Goal: Task Accomplishment & Management: Use online tool/utility

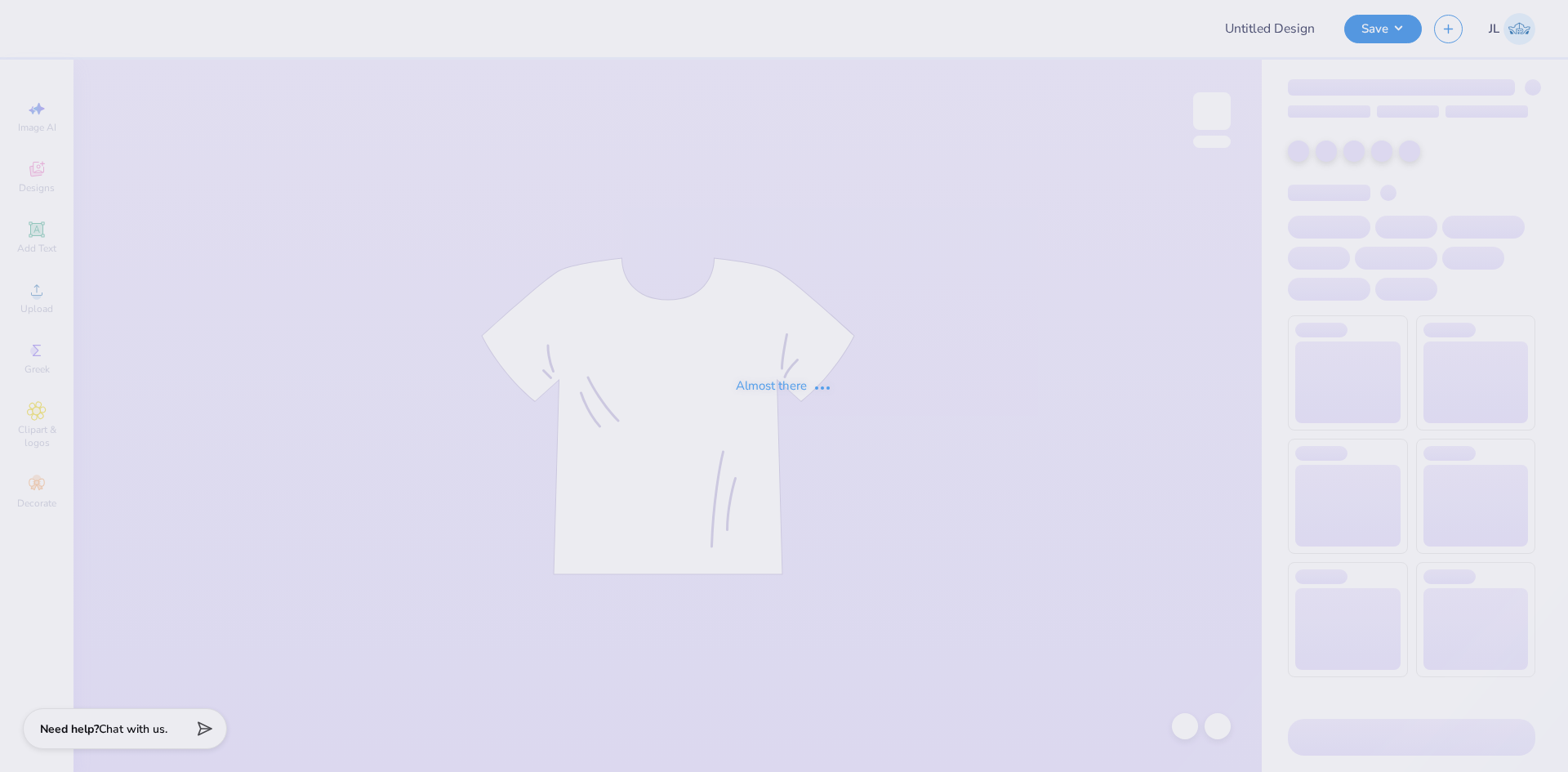
type input "Dahlia Kalmaer : BBYO"
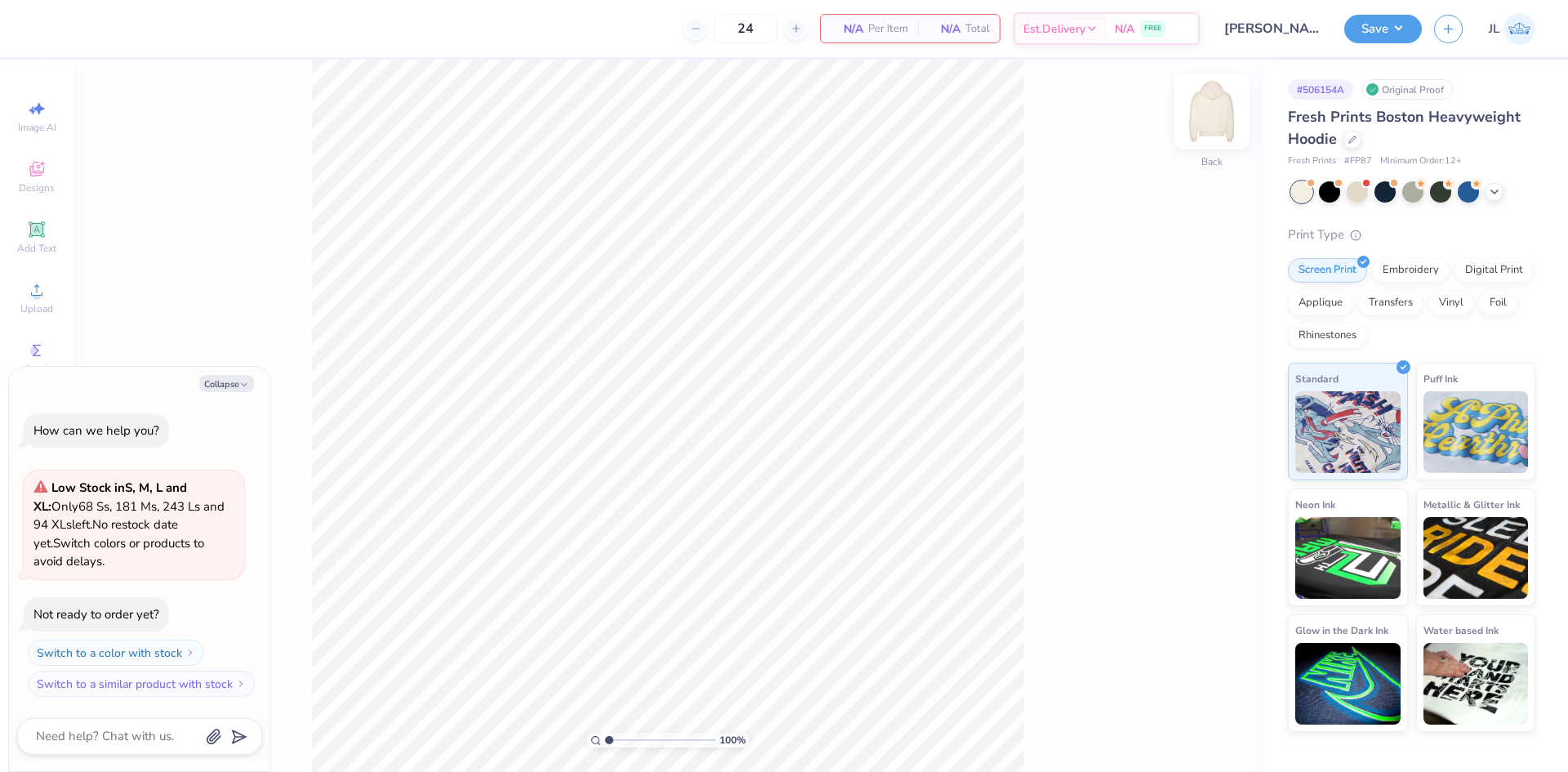
click at [1206, 114] on img at bounding box center [1211, 111] width 65 height 65
click at [207, 384] on button "Collapse" at bounding box center [226, 384] width 55 height 17
type textarea "x"
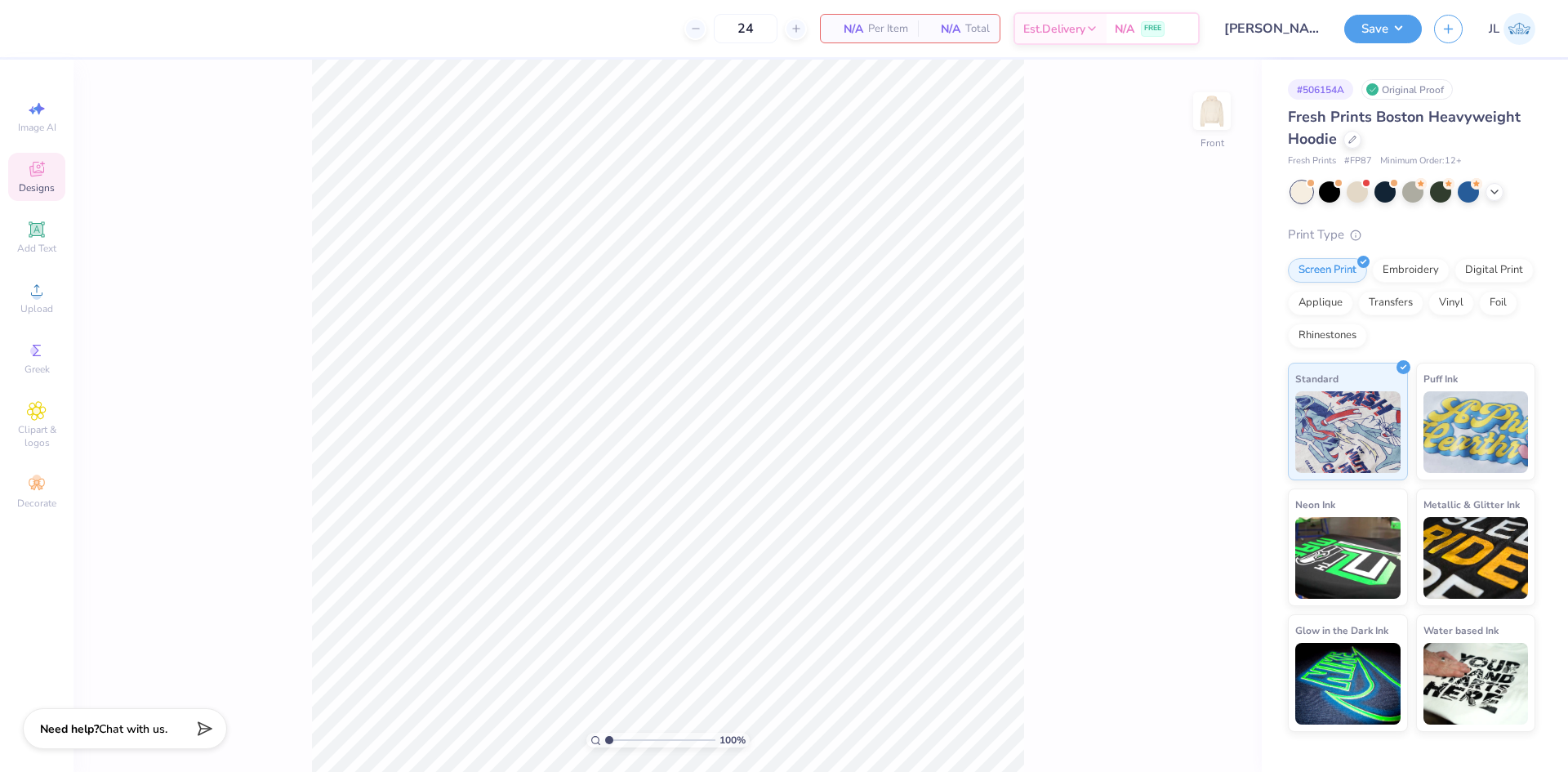
click at [43, 198] on div "Designs" at bounding box center [36, 177] width 57 height 48
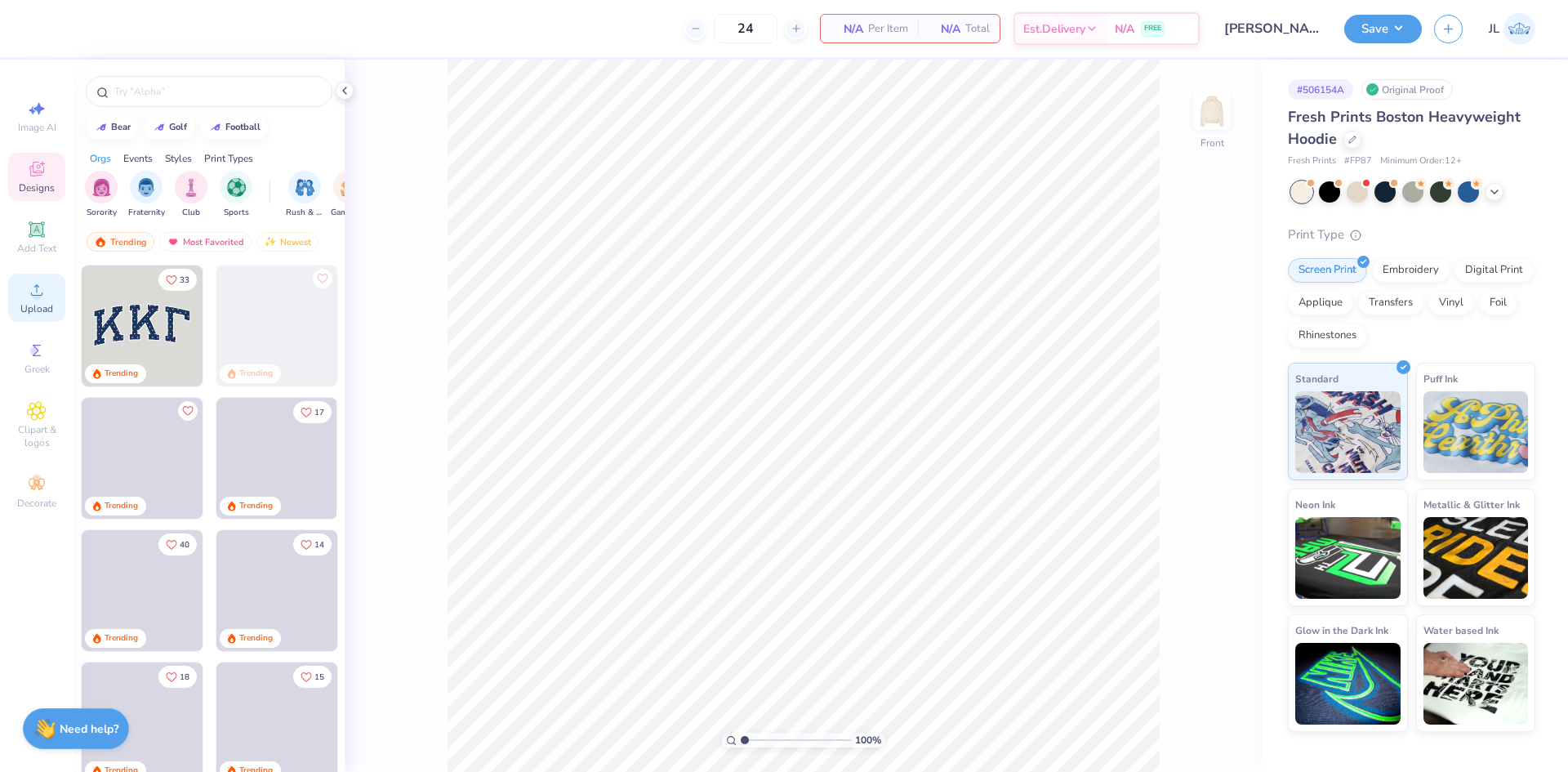
click at [25, 286] on div "Upload" at bounding box center [36, 298] width 57 height 48
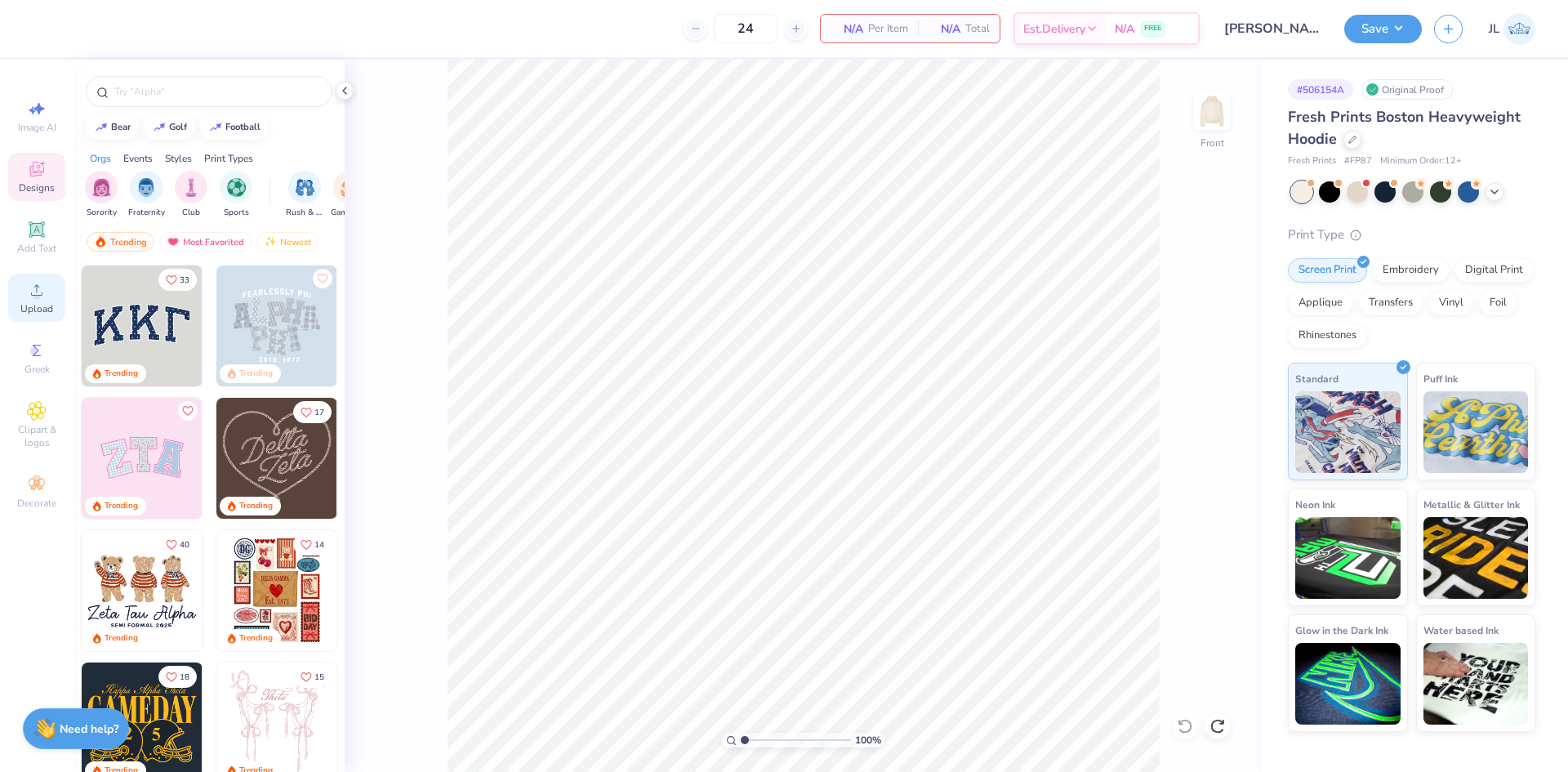
click at [39, 289] on icon at bounding box center [37, 290] width 20 height 20
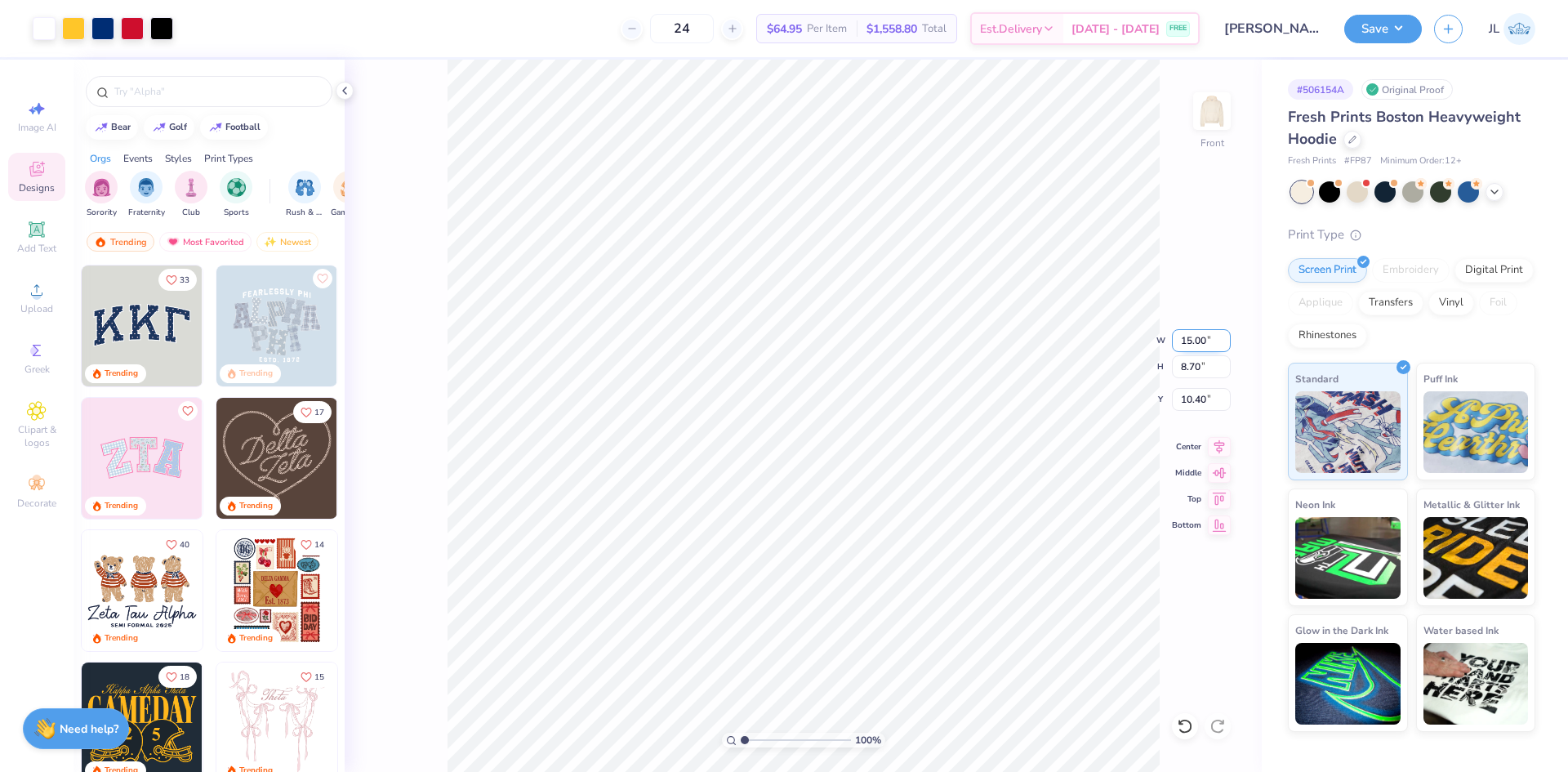
click at [1186, 338] on input "15.00" at bounding box center [1200, 341] width 59 height 23
type input "12.00"
type input "6.96"
click at [1189, 406] on input "11.27" at bounding box center [1200, 400] width 59 height 23
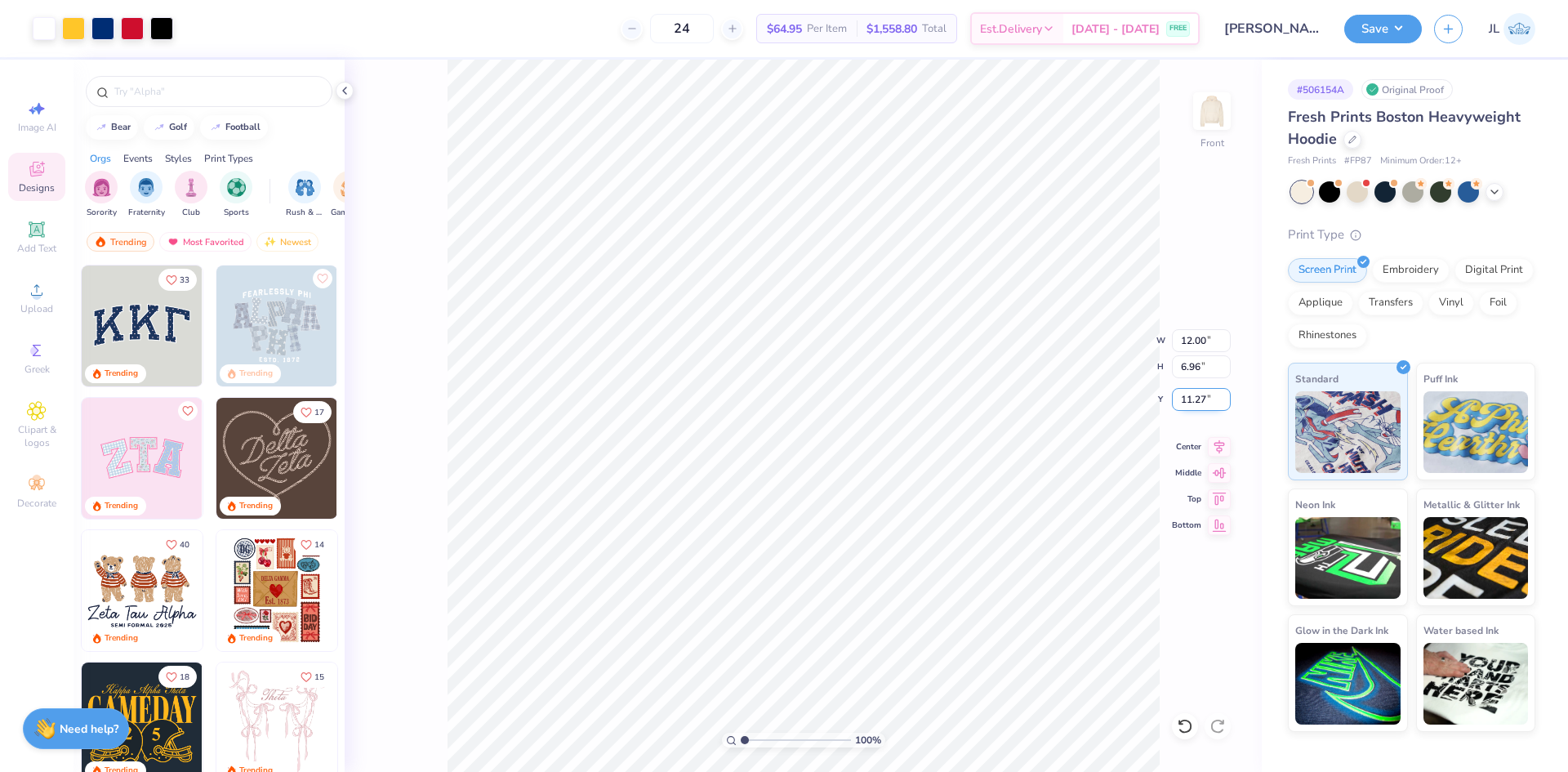
click at [1189, 406] on input "11.27" at bounding box center [1200, 400] width 59 height 23
type input "6.00"
click at [1195, 344] on input "12.00" at bounding box center [1200, 341] width 59 height 23
type input "12.50"
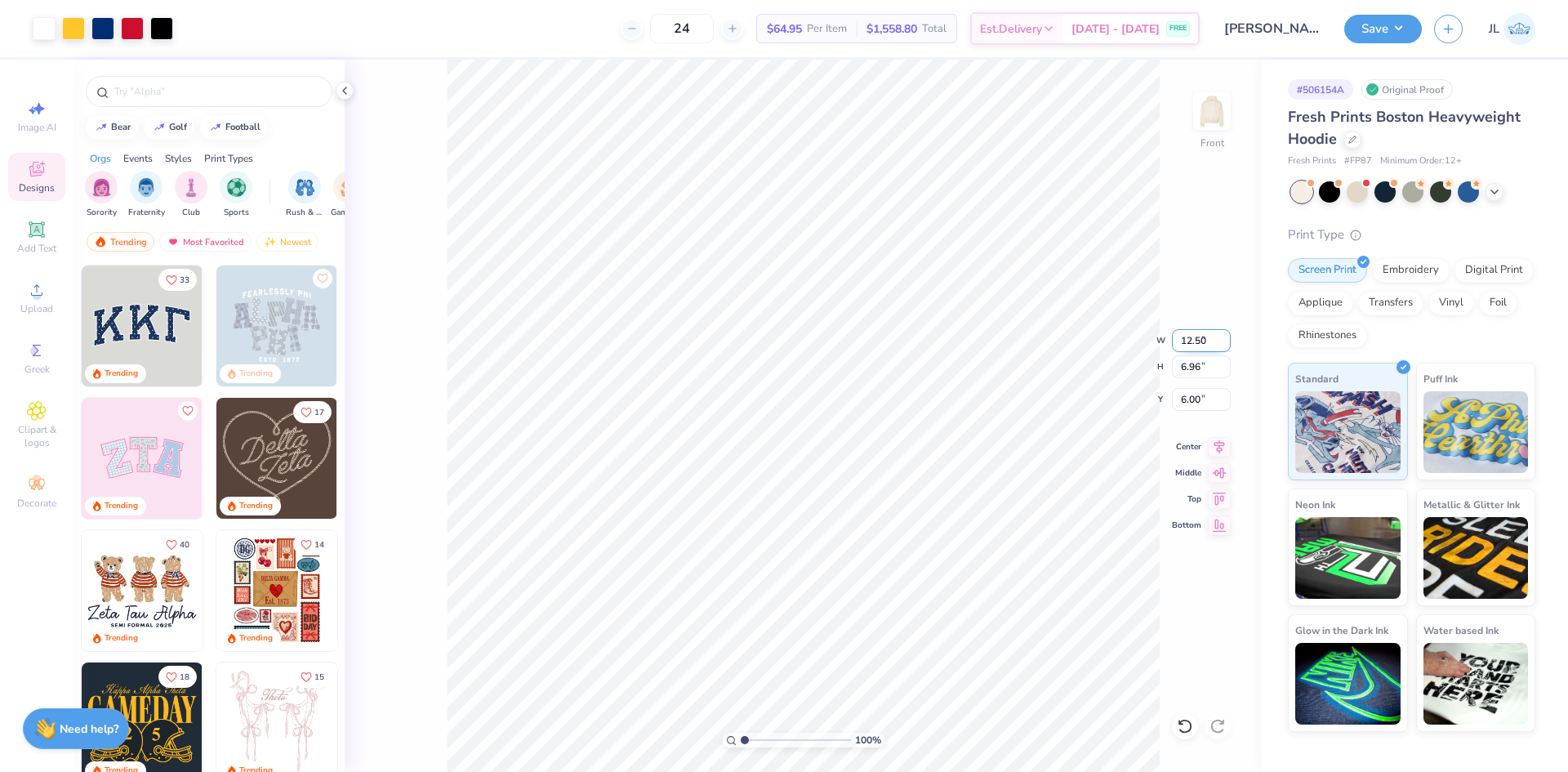
type input "7.25"
click at [1188, 399] on input "5.86" at bounding box center [1200, 400] width 59 height 23
type input "6.00"
click at [578, 19] on div "24 $64.95 Per Item $1,558.80 Total Est. Delivery Aug 22 - 25 FREE" at bounding box center [692, 28] width 1014 height 57
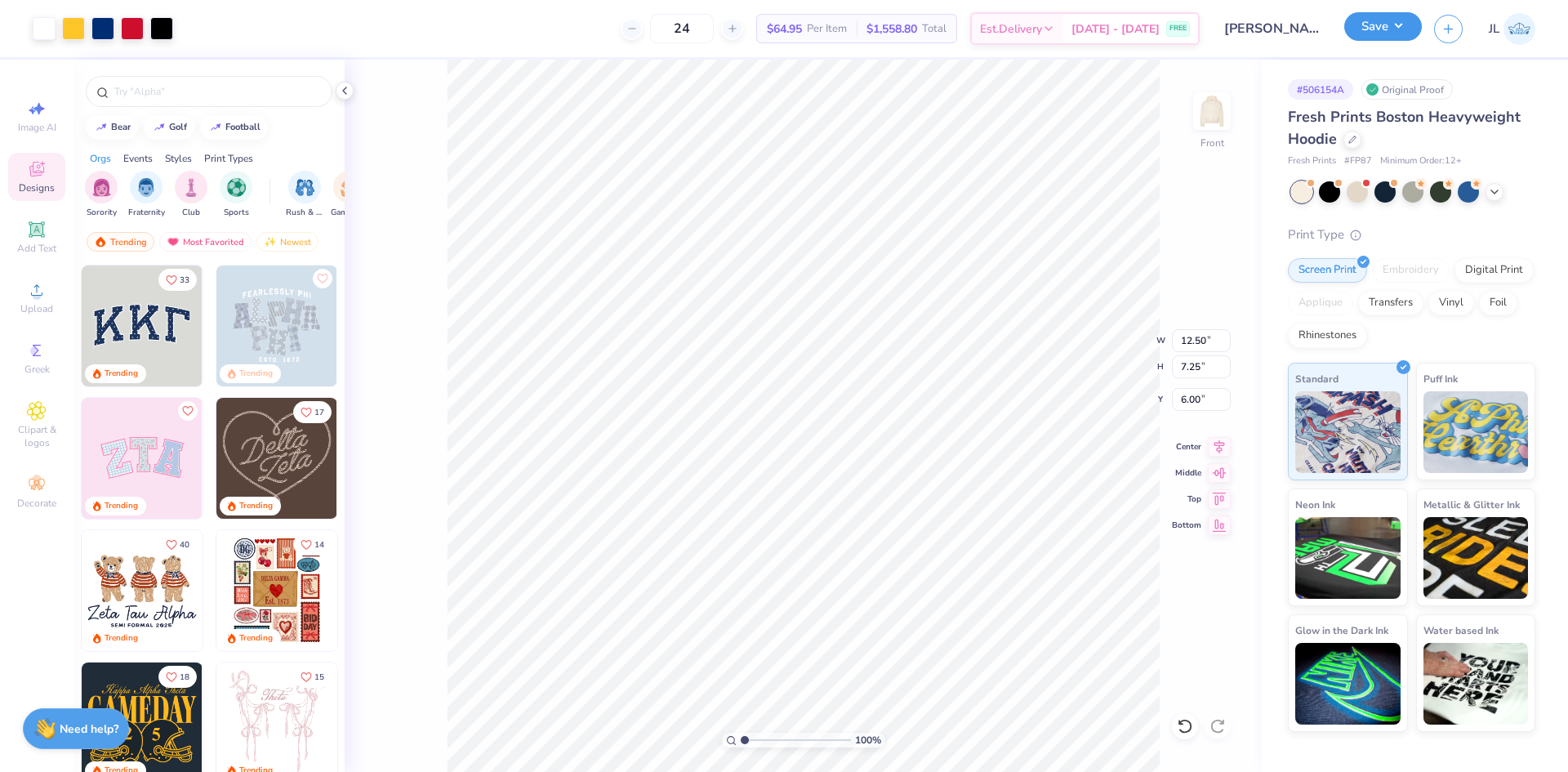
click at [1377, 36] on button "Save" at bounding box center [1383, 26] width 78 height 29
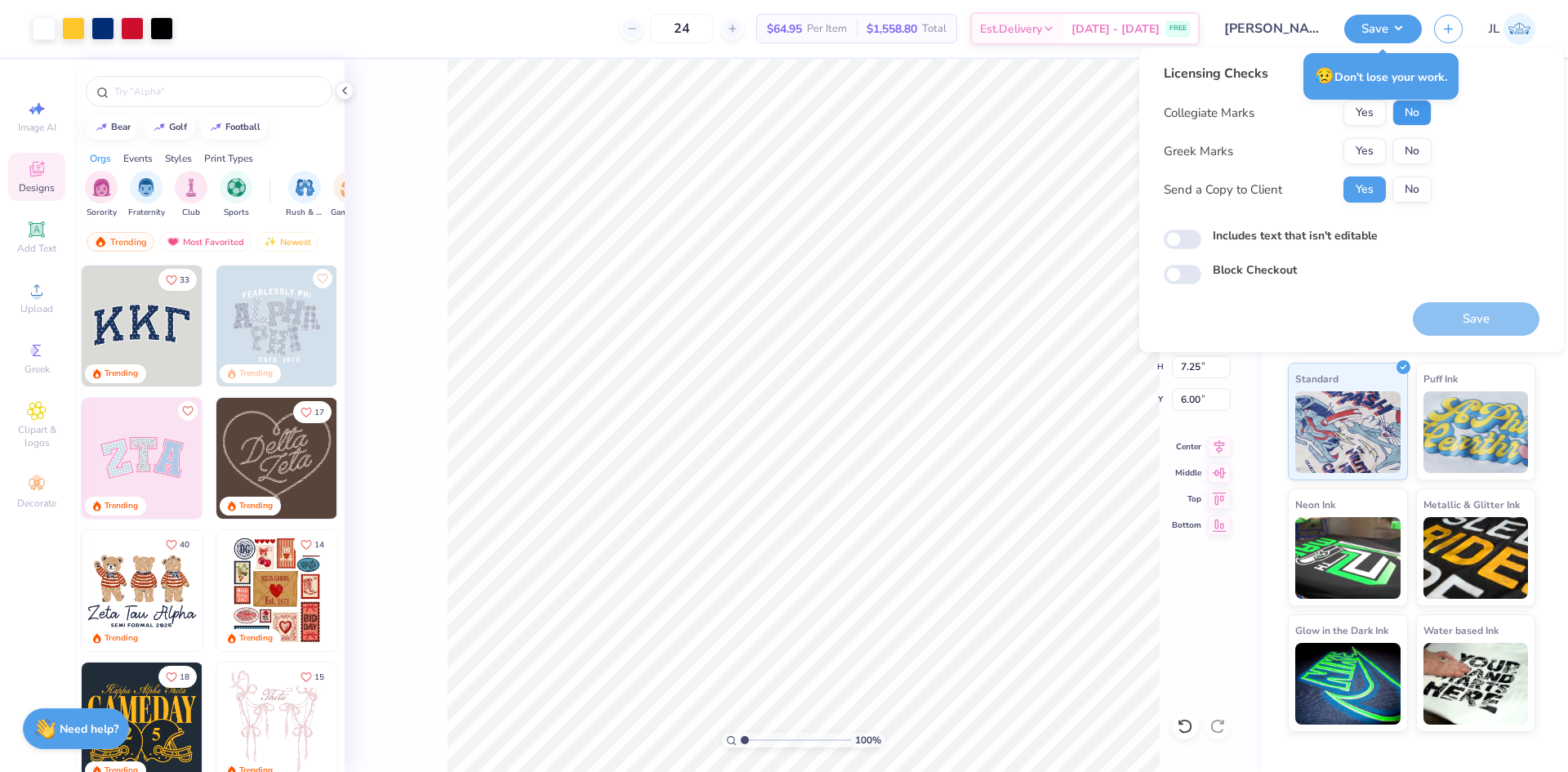
click at [1415, 112] on button "No" at bounding box center [1411, 113] width 39 height 26
click at [1416, 149] on button "No" at bounding box center [1411, 151] width 39 height 26
click at [1450, 312] on button "Save" at bounding box center [1475, 319] width 126 height 34
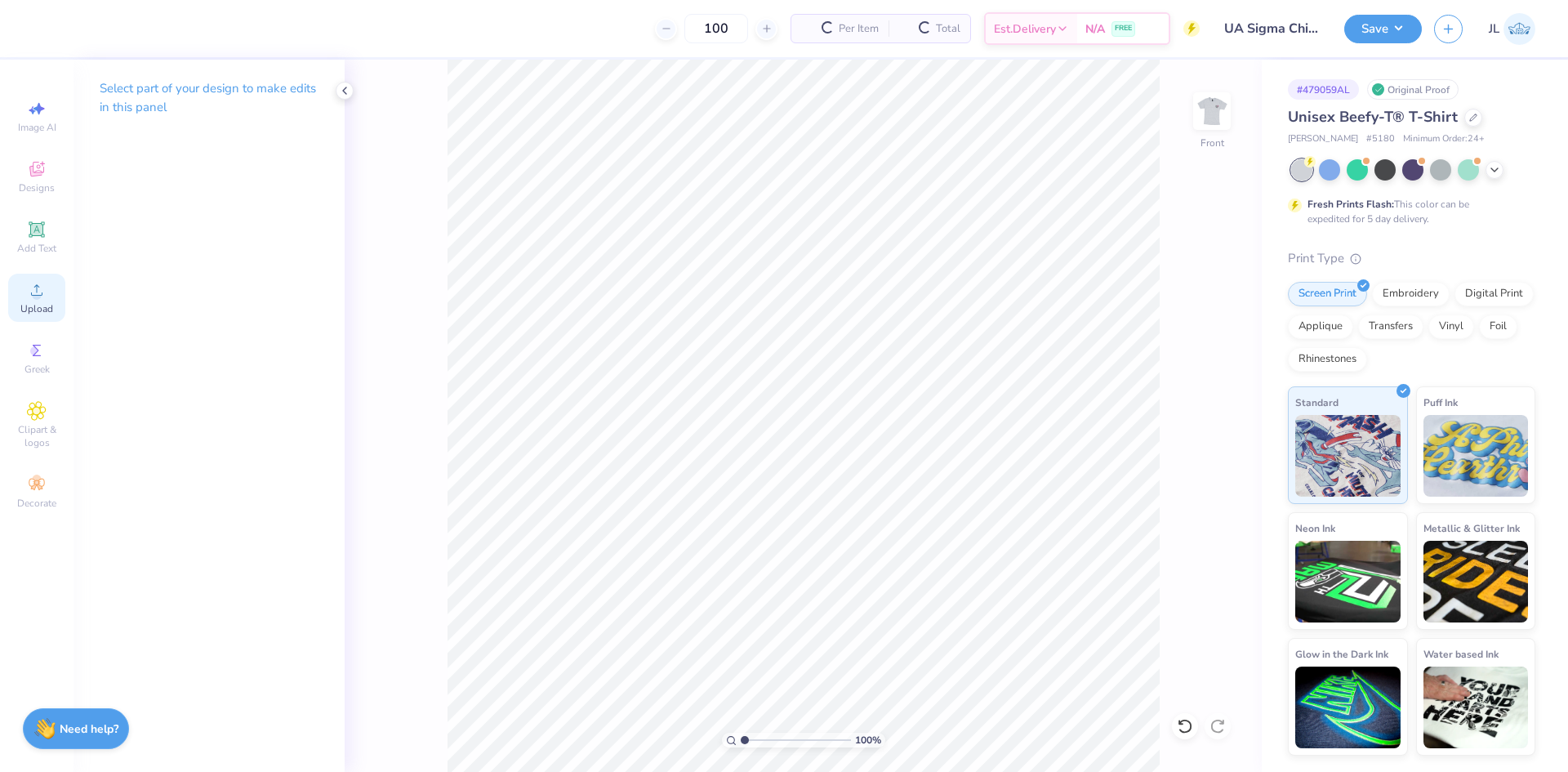
click at [44, 304] on span "Upload" at bounding box center [37, 309] width 33 height 13
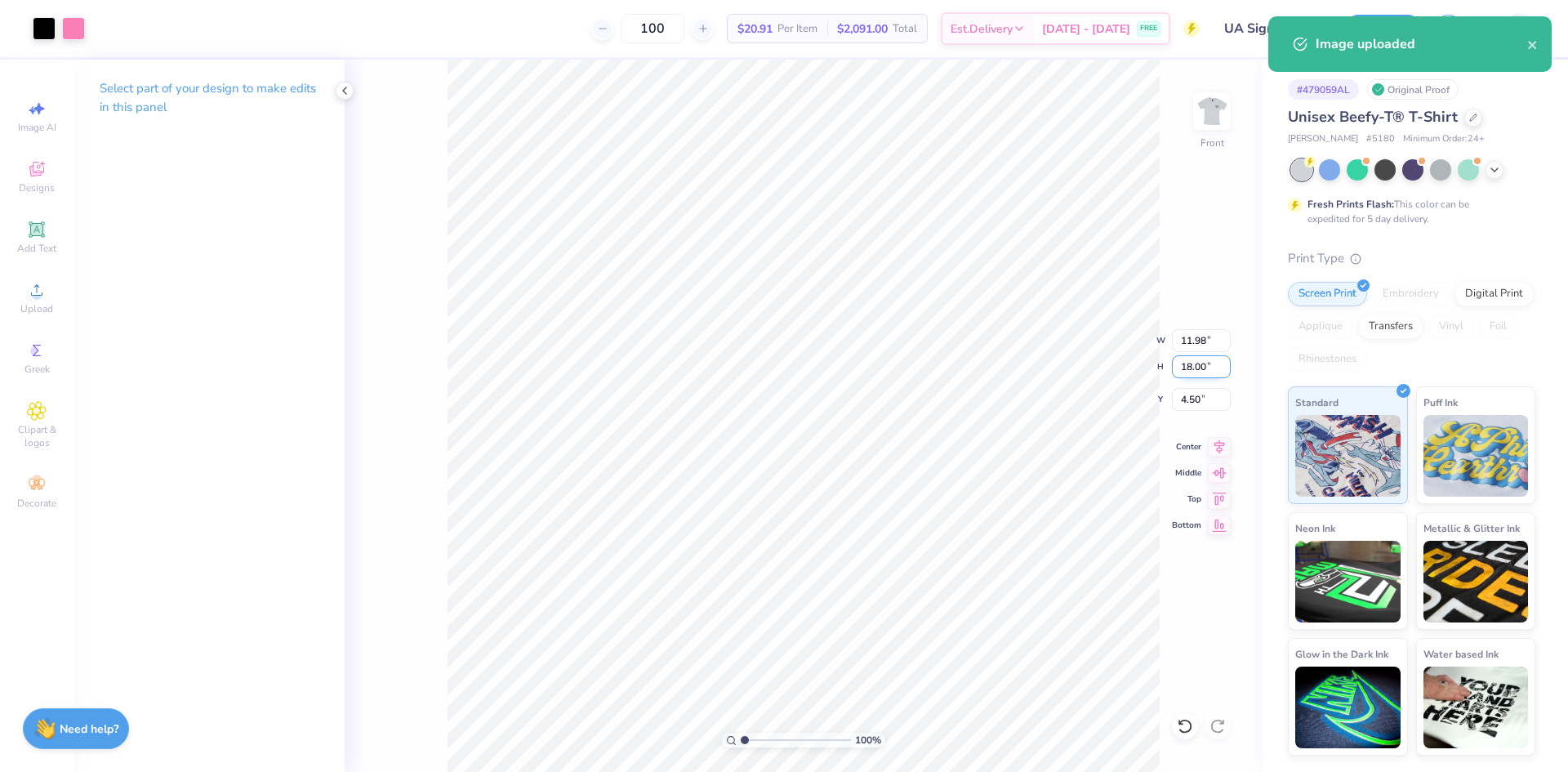
click at [1202, 375] on input "18.00" at bounding box center [1200, 367] width 59 height 23
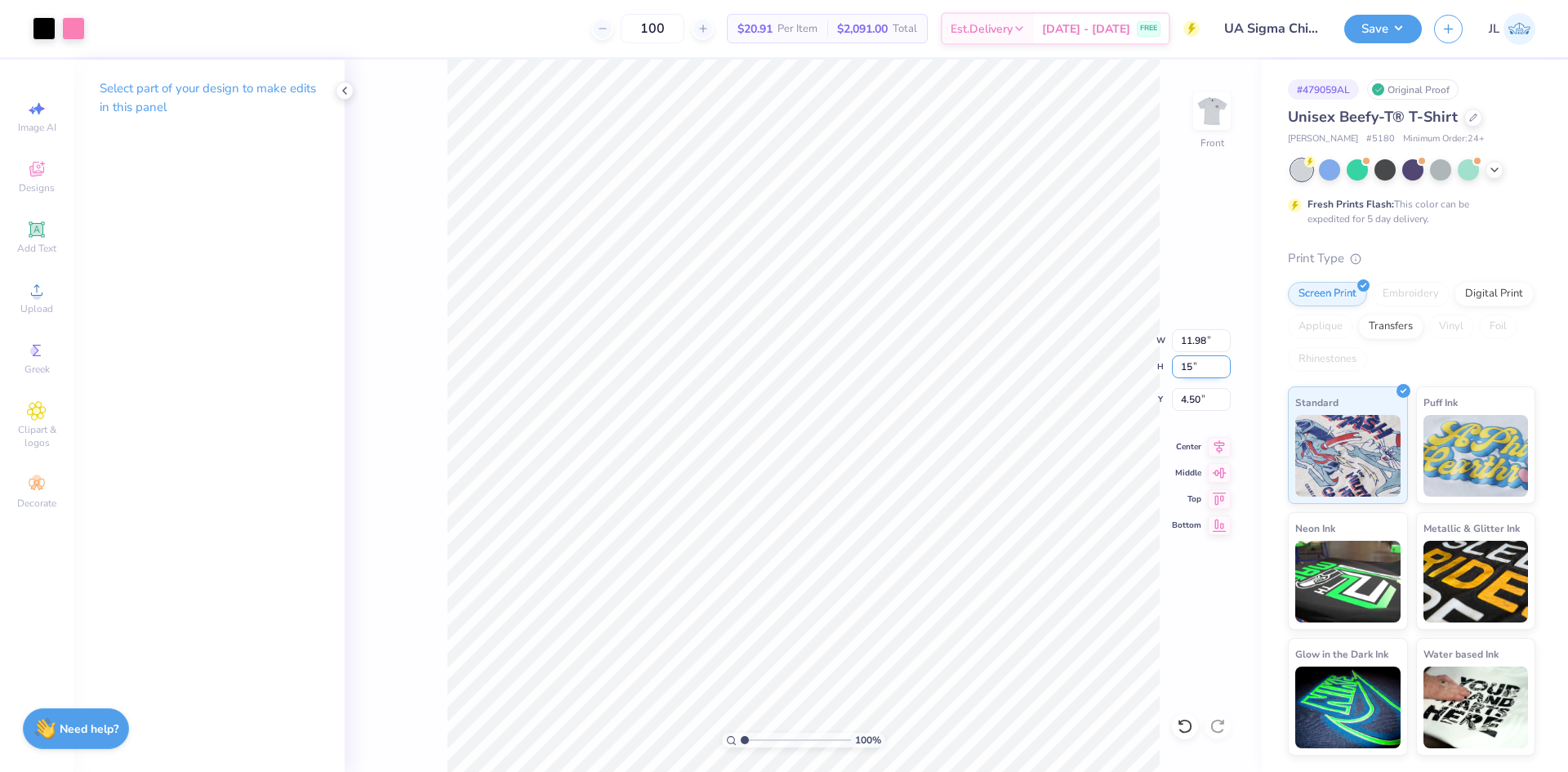
type input "15"
type input "9.98"
type input "15.00"
click at [1178, 401] on input "6.00" at bounding box center [1200, 400] width 59 height 23
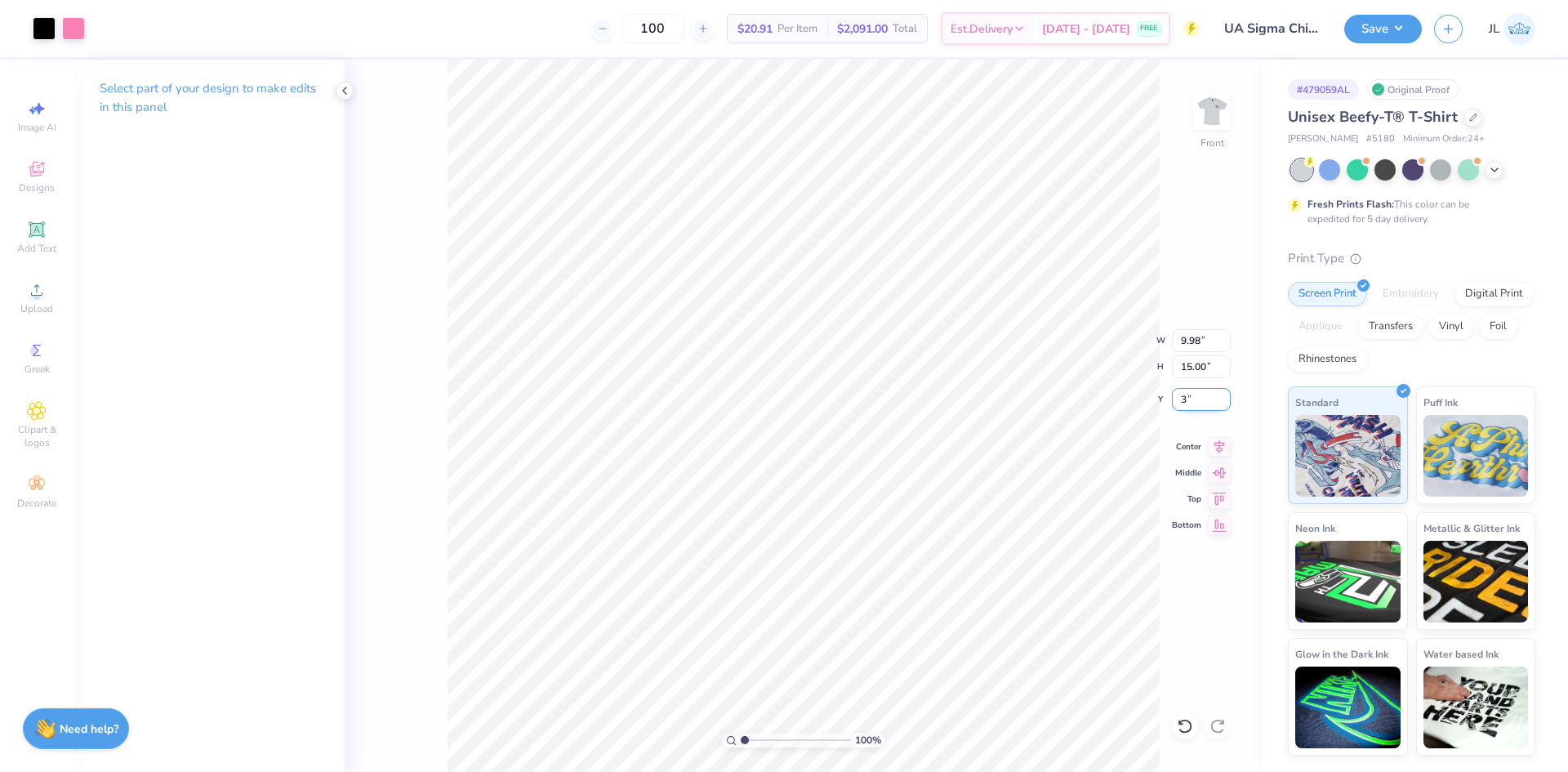
type input "3.00"
click at [1219, 450] on icon at bounding box center [1219, 444] width 11 height 14
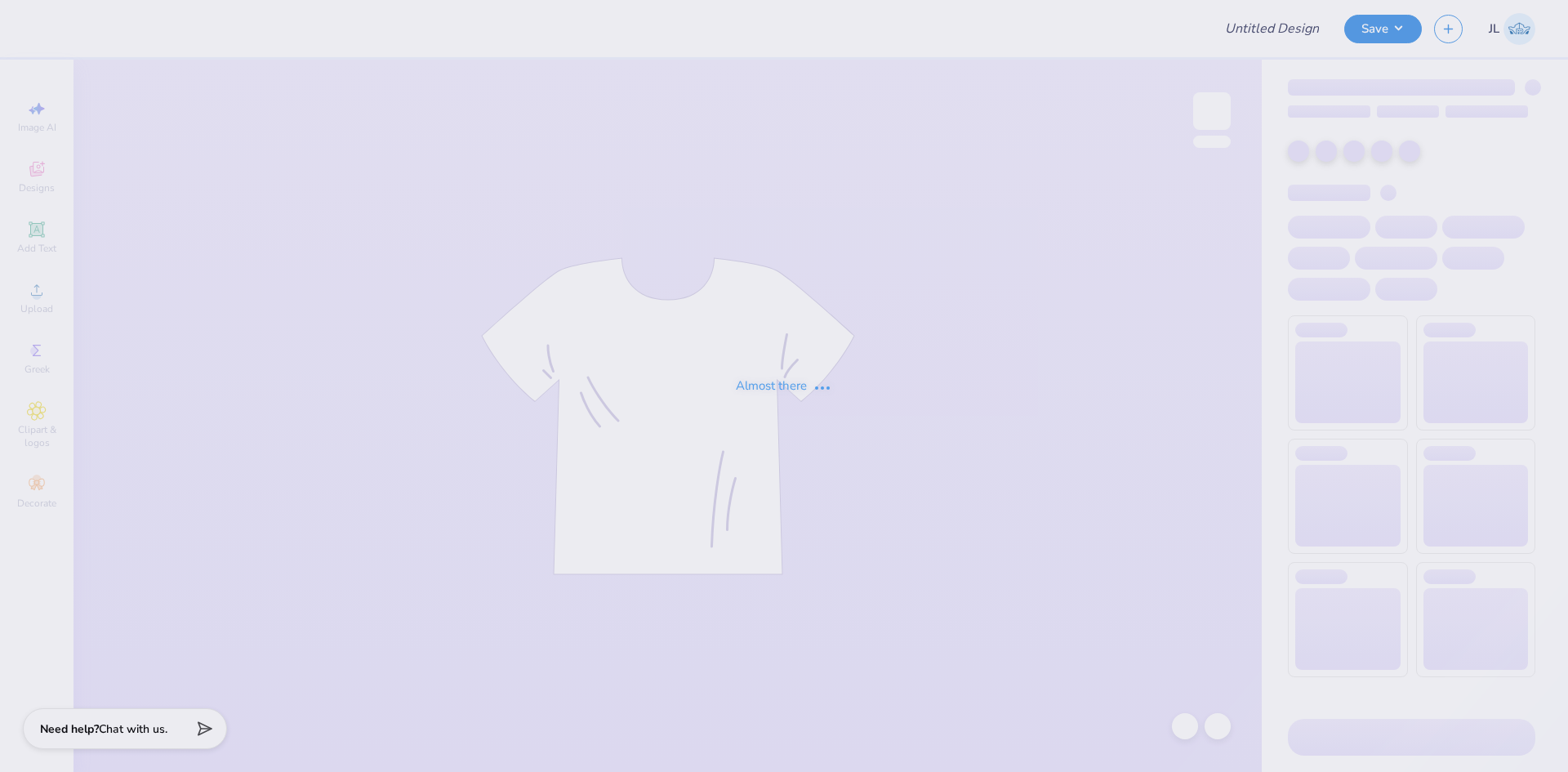
type input "Basic Shirts for [PERSON_NAME]"
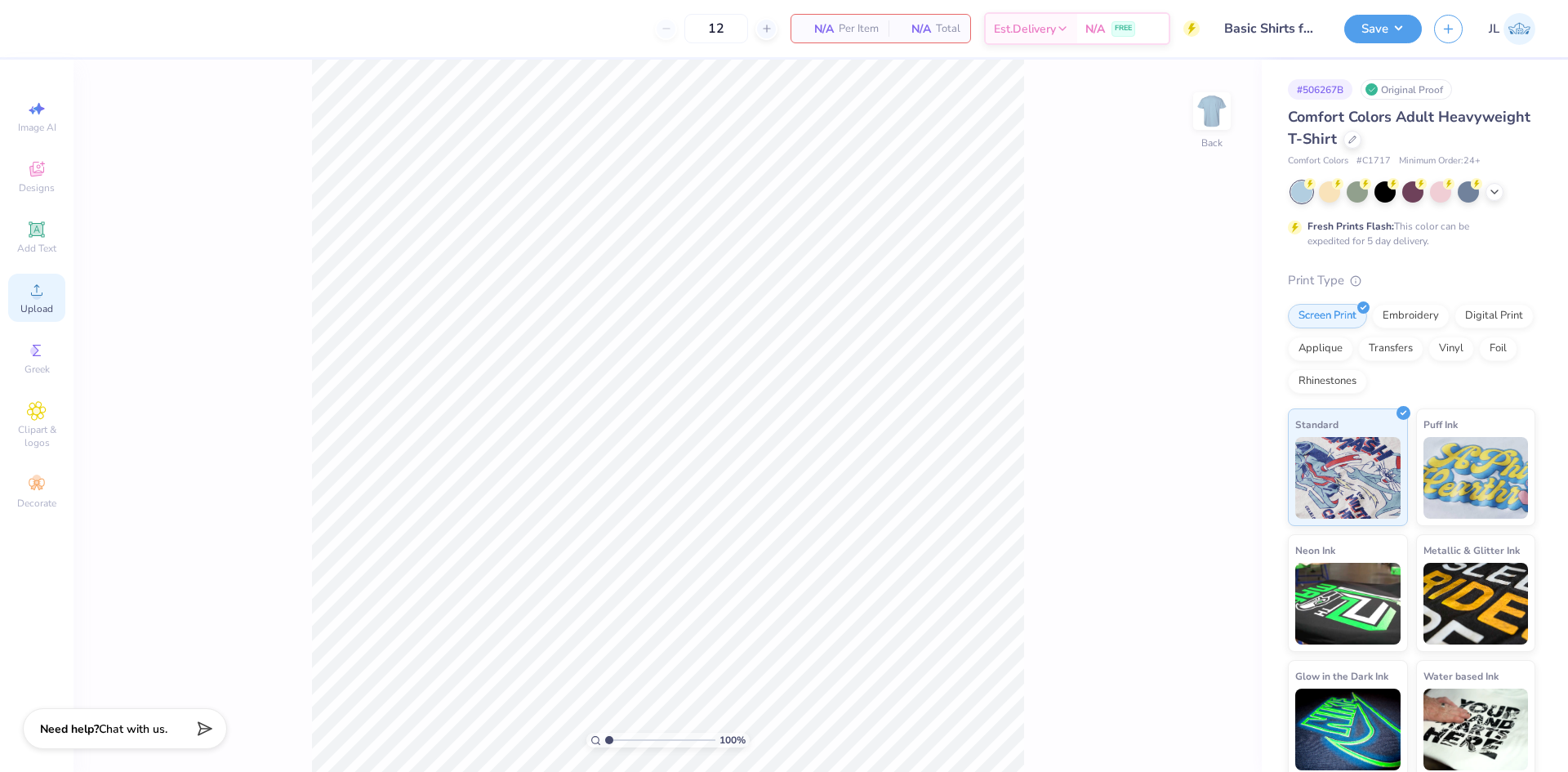
click at [35, 282] on icon at bounding box center [37, 290] width 20 height 20
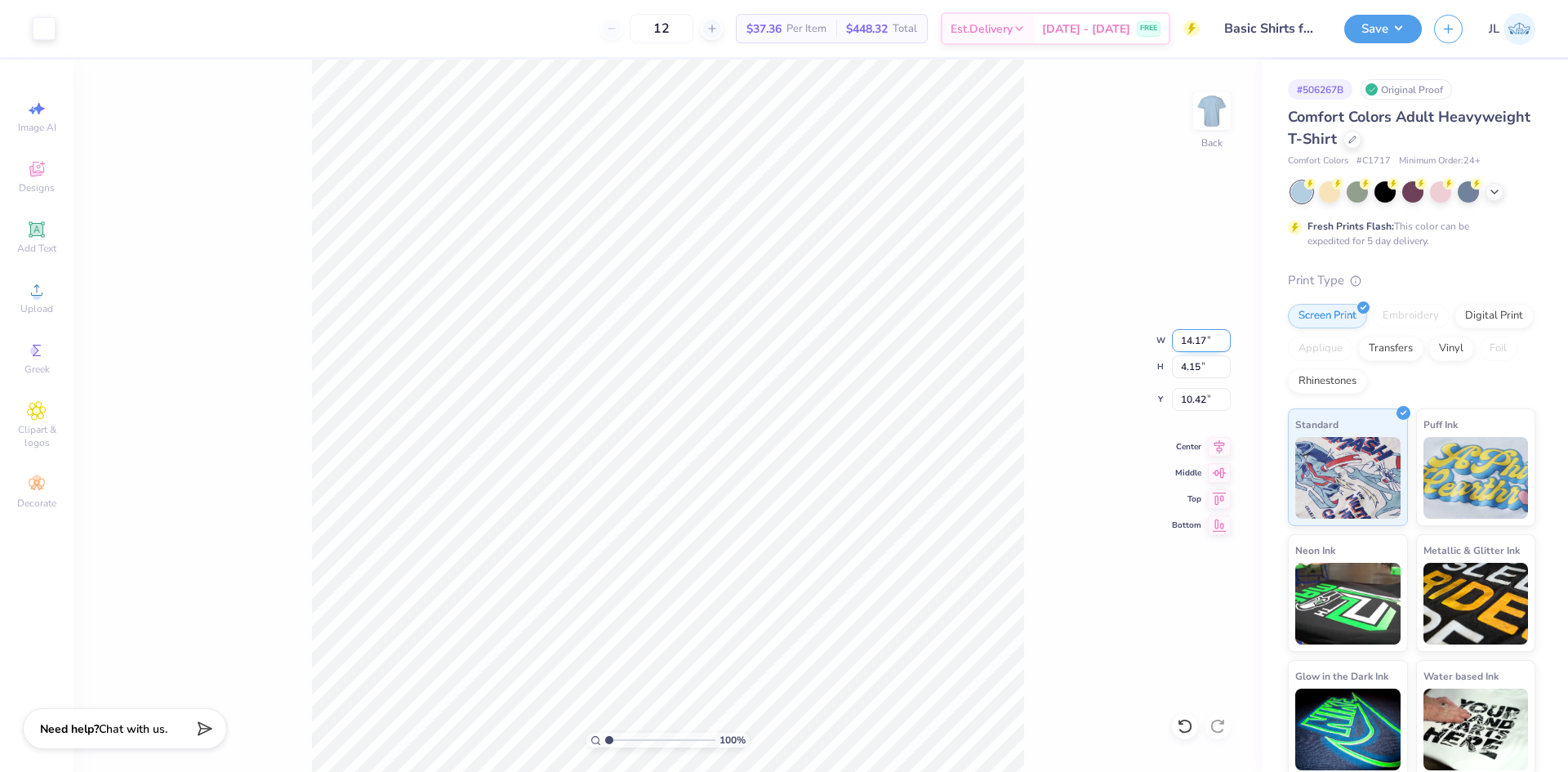
click at [1191, 333] on input "14.17" at bounding box center [1200, 341] width 59 height 23
type input "12.00"
type input "3.52"
click at [1189, 396] on input "10.74" at bounding box center [1200, 400] width 59 height 23
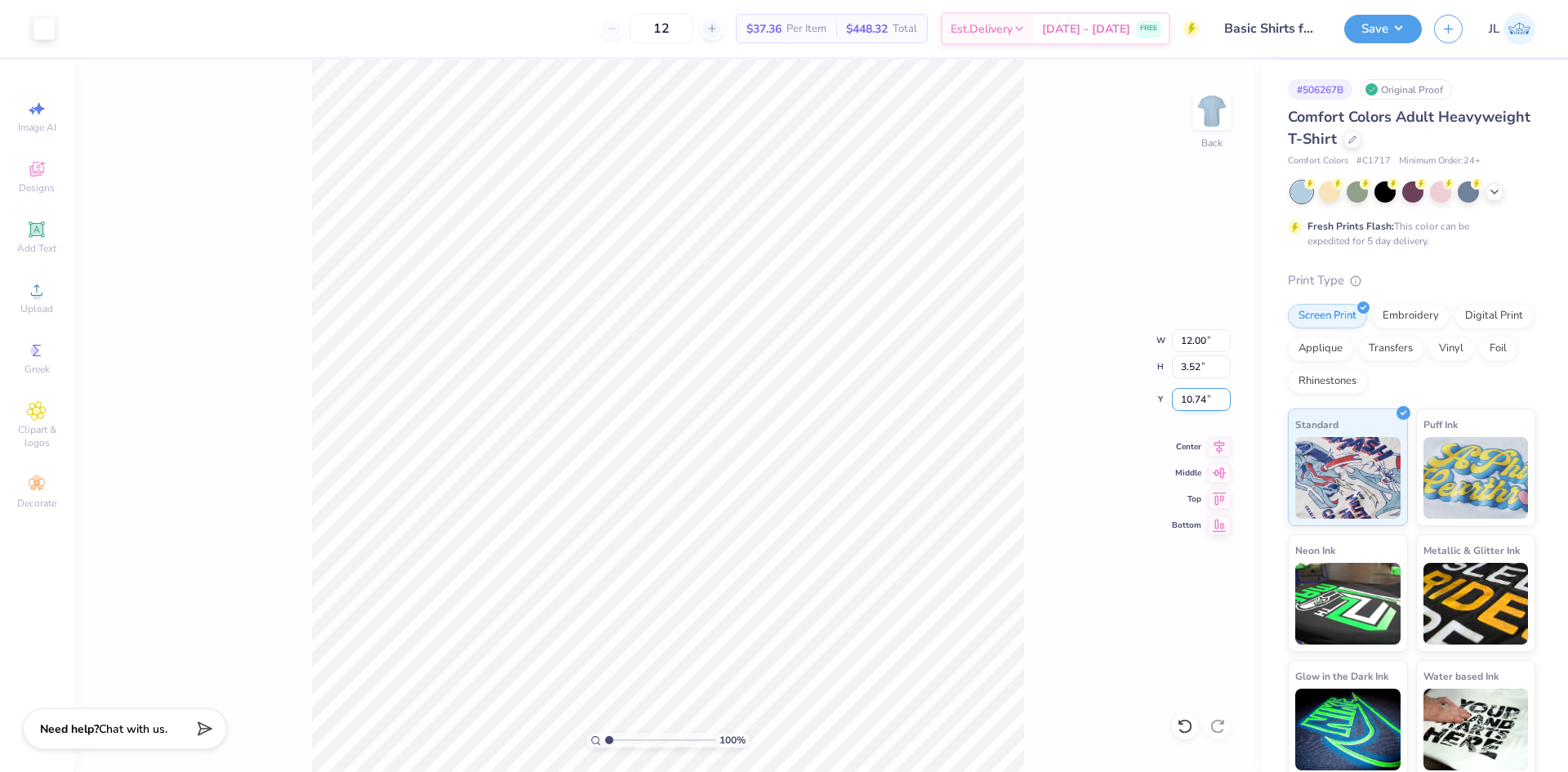
click at [1189, 396] on input "10.74" at bounding box center [1200, 400] width 59 height 23
type input "3.00"
click at [656, 736] on input "range" at bounding box center [659, 741] width 110 height 15
drag, startPoint x: 635, startPoint y: 742, endPoint x: 601, endPoint y: 733, distance: 35.2
click at [605, 733] on input "range" at bounding box center [659, 741] width 110 height 15
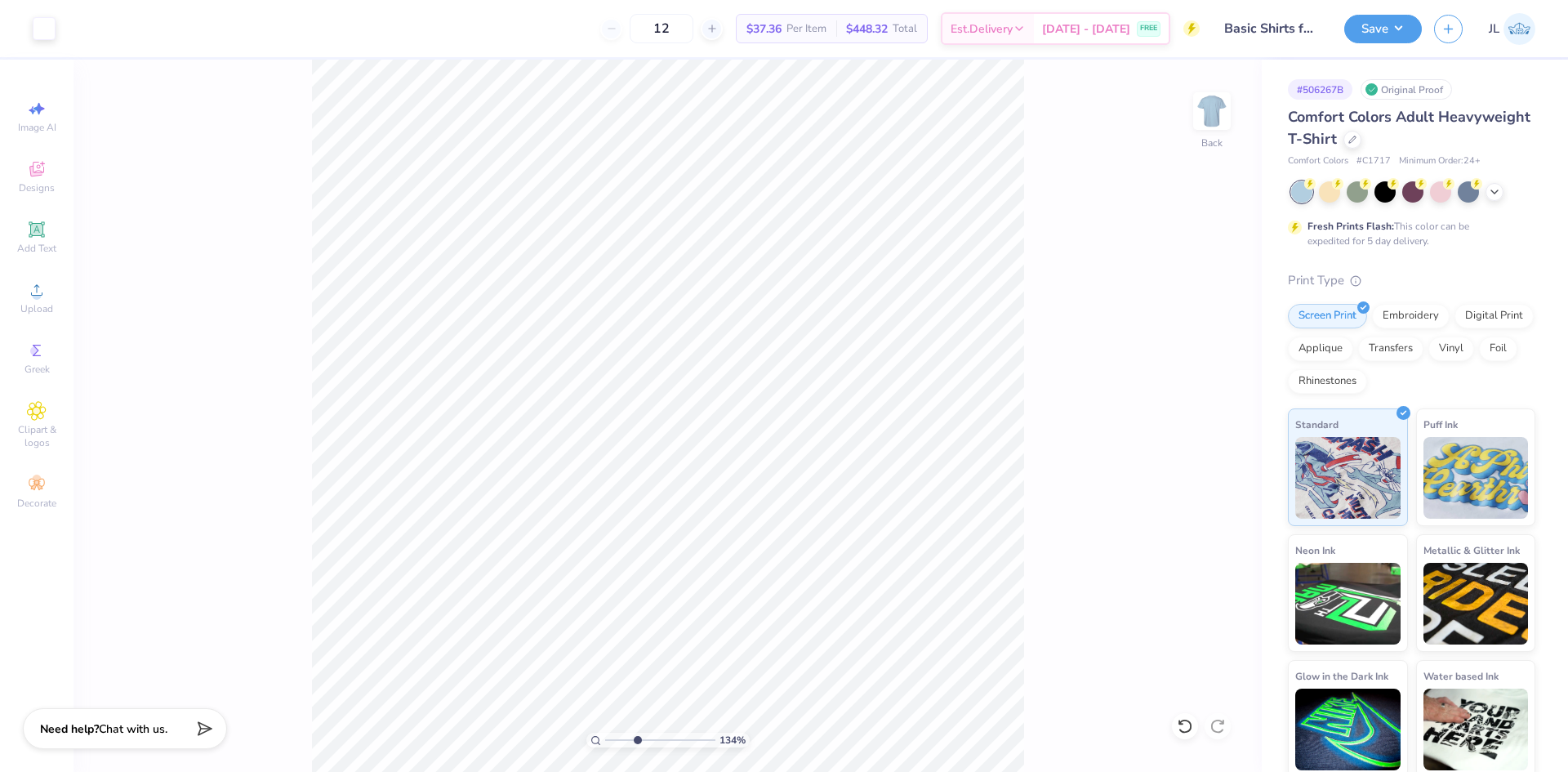
drag, startPoint x: 611, startPoint y: 737, endPoint x: 637, endPoint y: 731, distance: 26.7
click at [637, 733] on input "range" at bounding box center [659, 741] width 110 height 15
drag, startPoint x: 638, startPoint y: 739, endPoint x: 547, endPoint y: 733, distance: 91.2
click at [605, 733] on input "range" at bounding box center [659, 741] width 110 height 15
click at [1212, 440] on icon at bounding box center [1219, 445] width 23 height 20
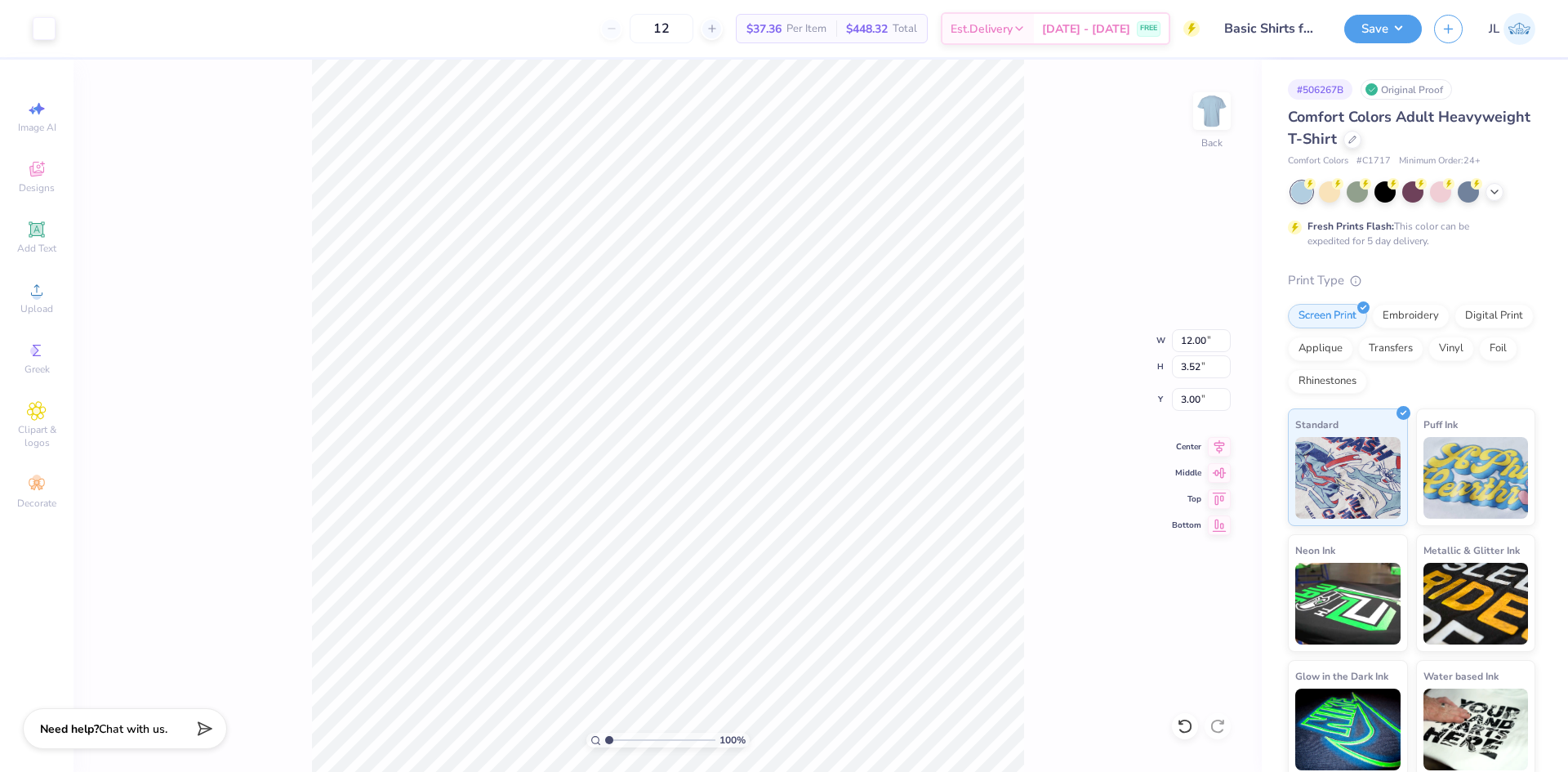
click at [1050, 393] on div "100 % Back W 12.00 12.00 " H 3.52 3.52 " Y 3.00 3.00 " Center Middle Top Bottom" at bounding box center [668, 416] width 1188 height 712
drag, startPoint x: 616, startPoint y: 736, endPoint x: 655, endPoint y: 732, distance: 39.2
click at [655, 733] on input "range" at bounding box center [659, 741] width 110 height 15
drag, startPoint x: 655, startPoint y: 737, endPoint x: 500, endPoint y: 712, distance: 157.0
type input "1"
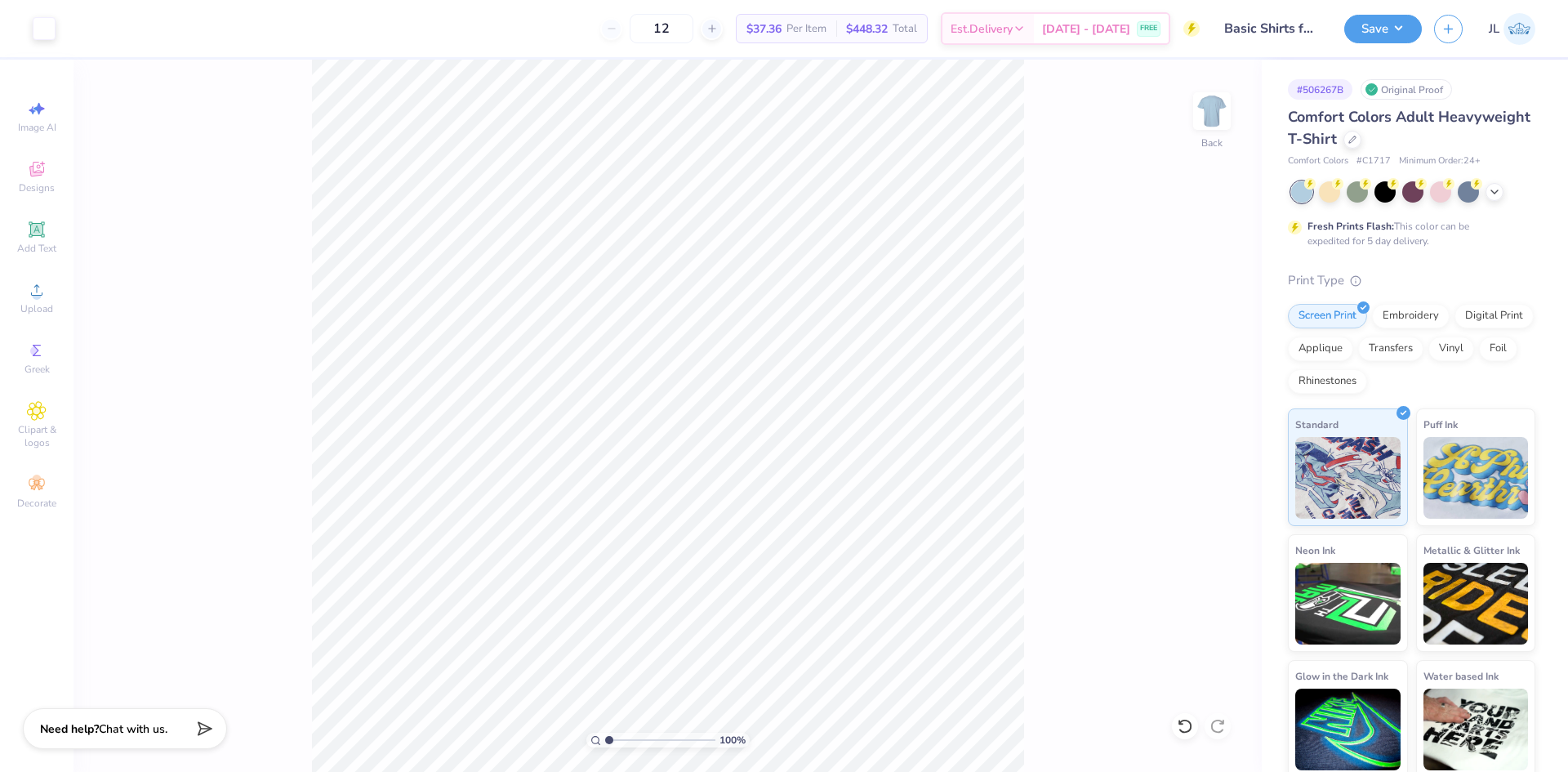
click at [605, 733] on input "range" at bounding box center [659, 741] width 110 height 15
click at [1492, 193] on icon at bounding box center [1494, 190] width 13 height 13
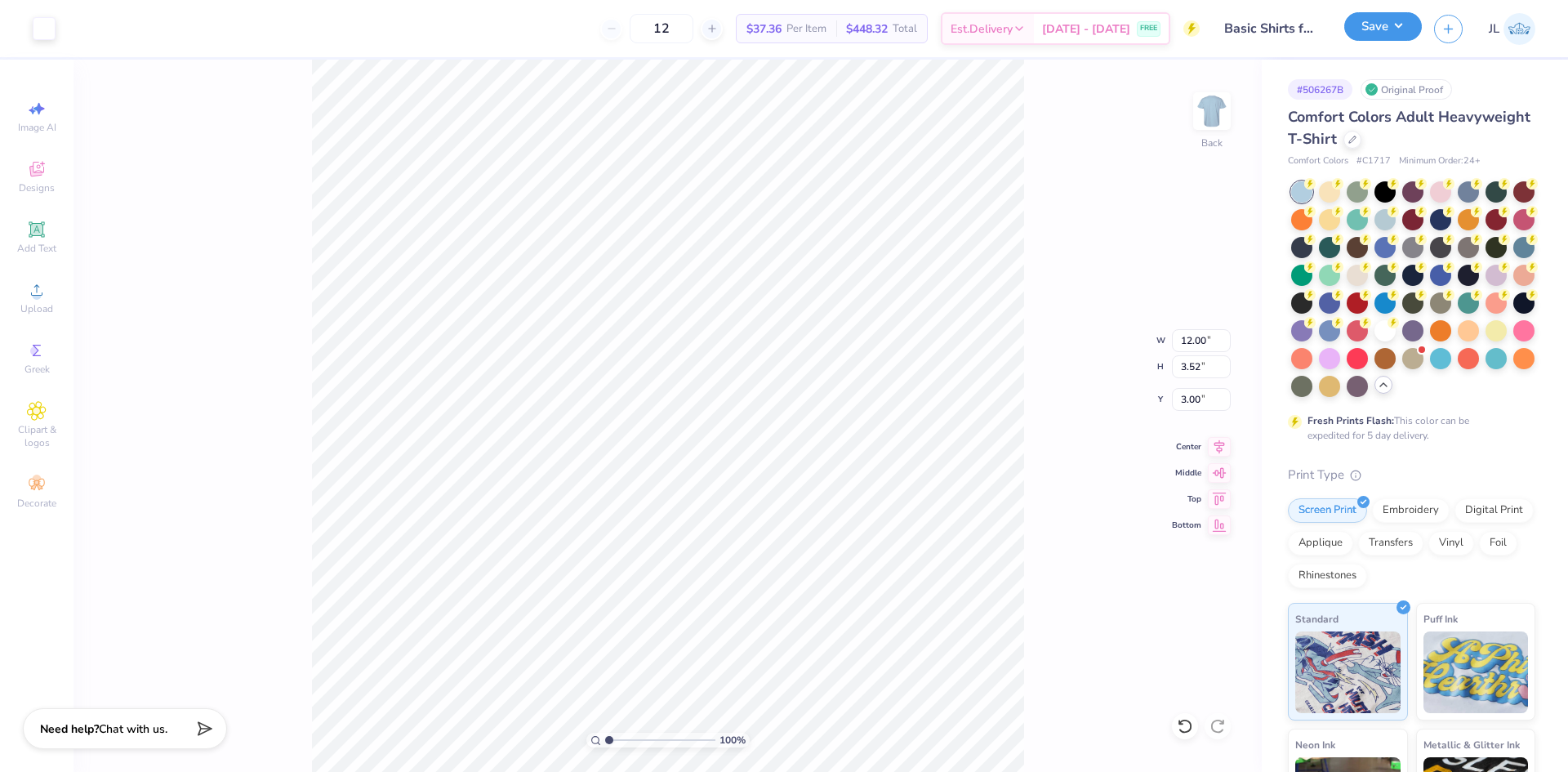
click at [1368, 21] on button "Save" at bounding box center [1383, 26] width 78 height 29
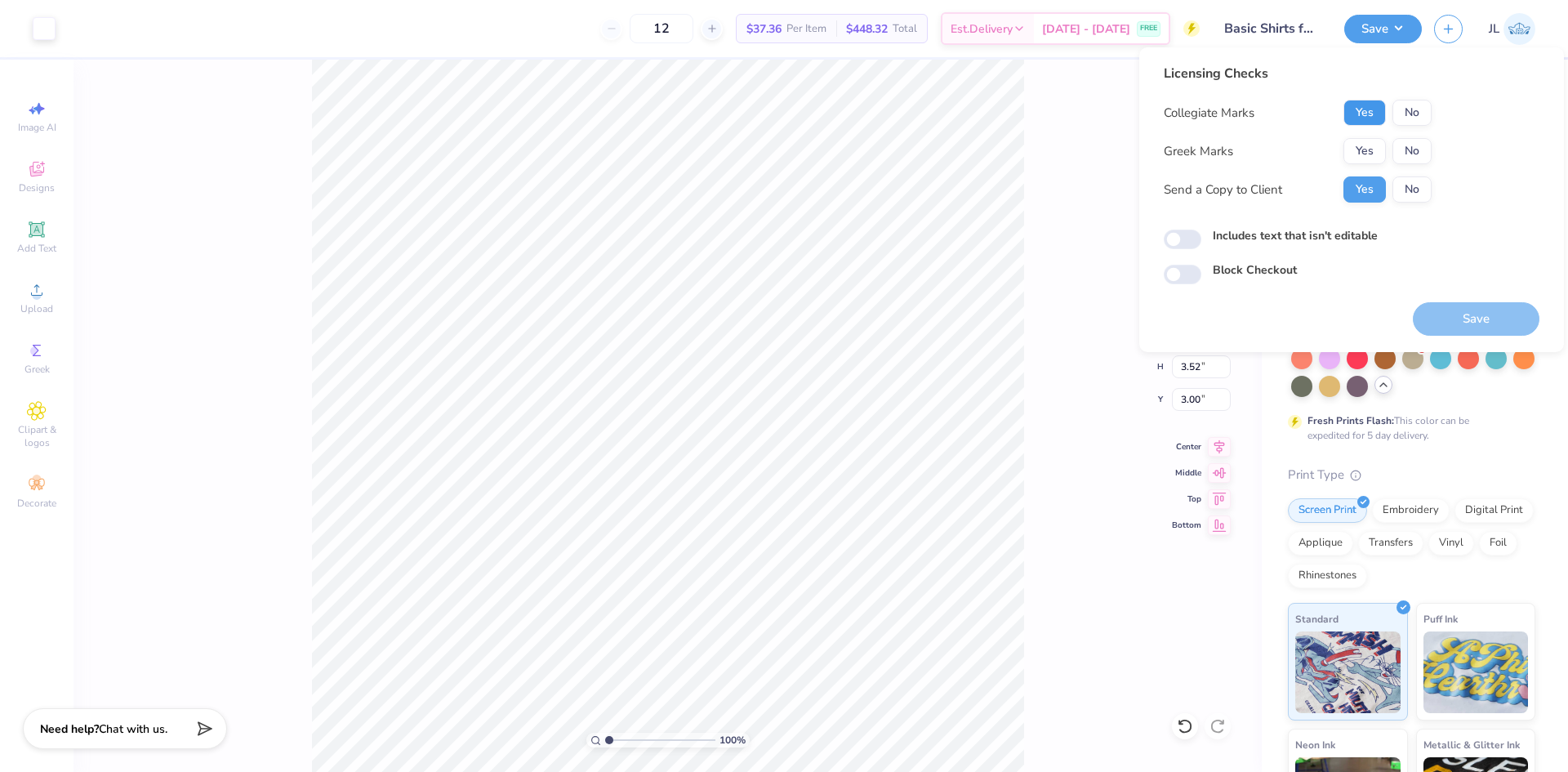
click at [1366, 112] on button "Yes" at bounding box center [1364, 113] width 42 height 26
click at [1403, 155] on button "No" at bounding box center [1411, 151] width 39 height 26
click at [1456, 318] on button "Save" at bounding box center [1475, 319] width 126 height 34
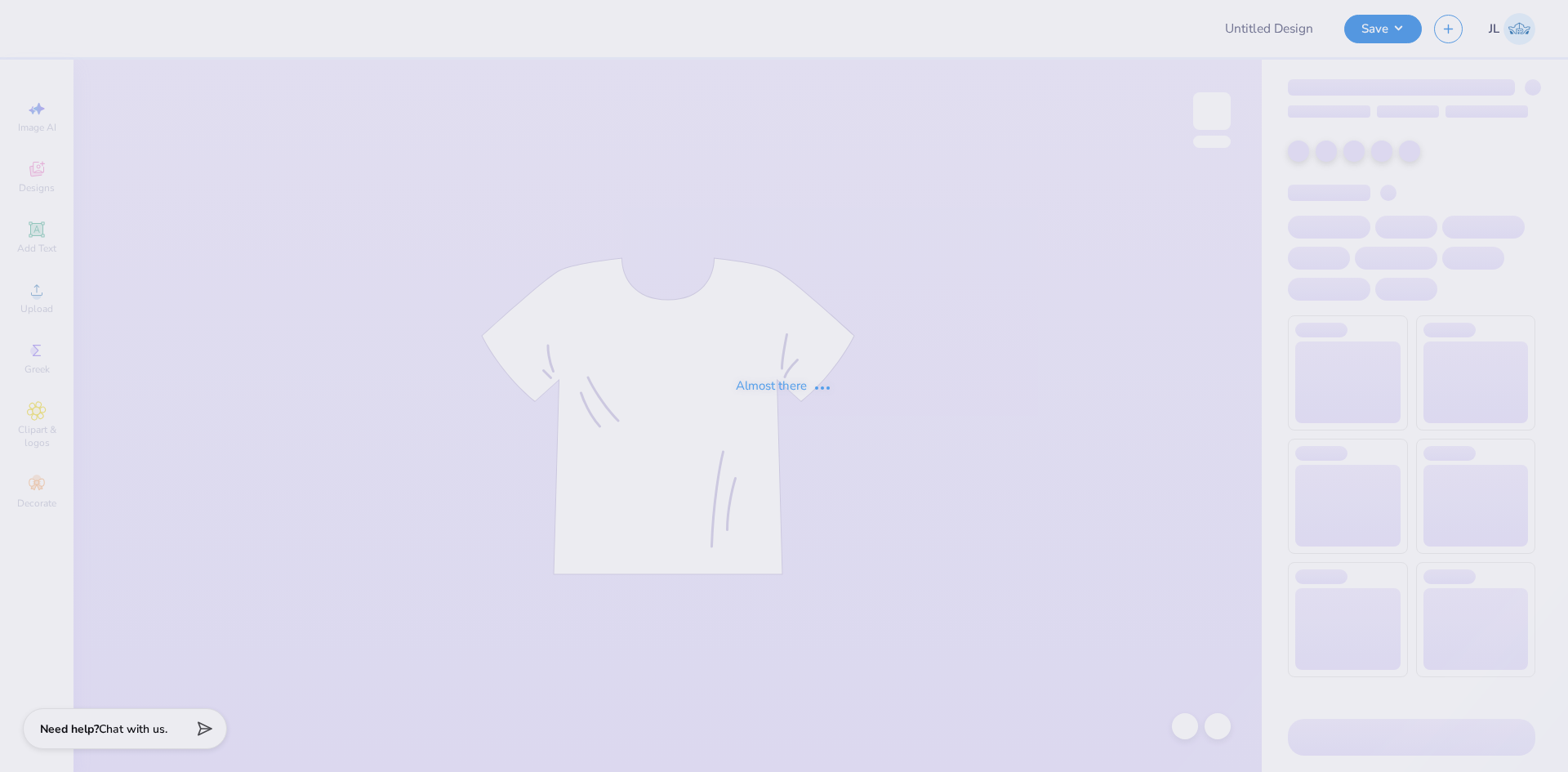
type input "Dem Winter"
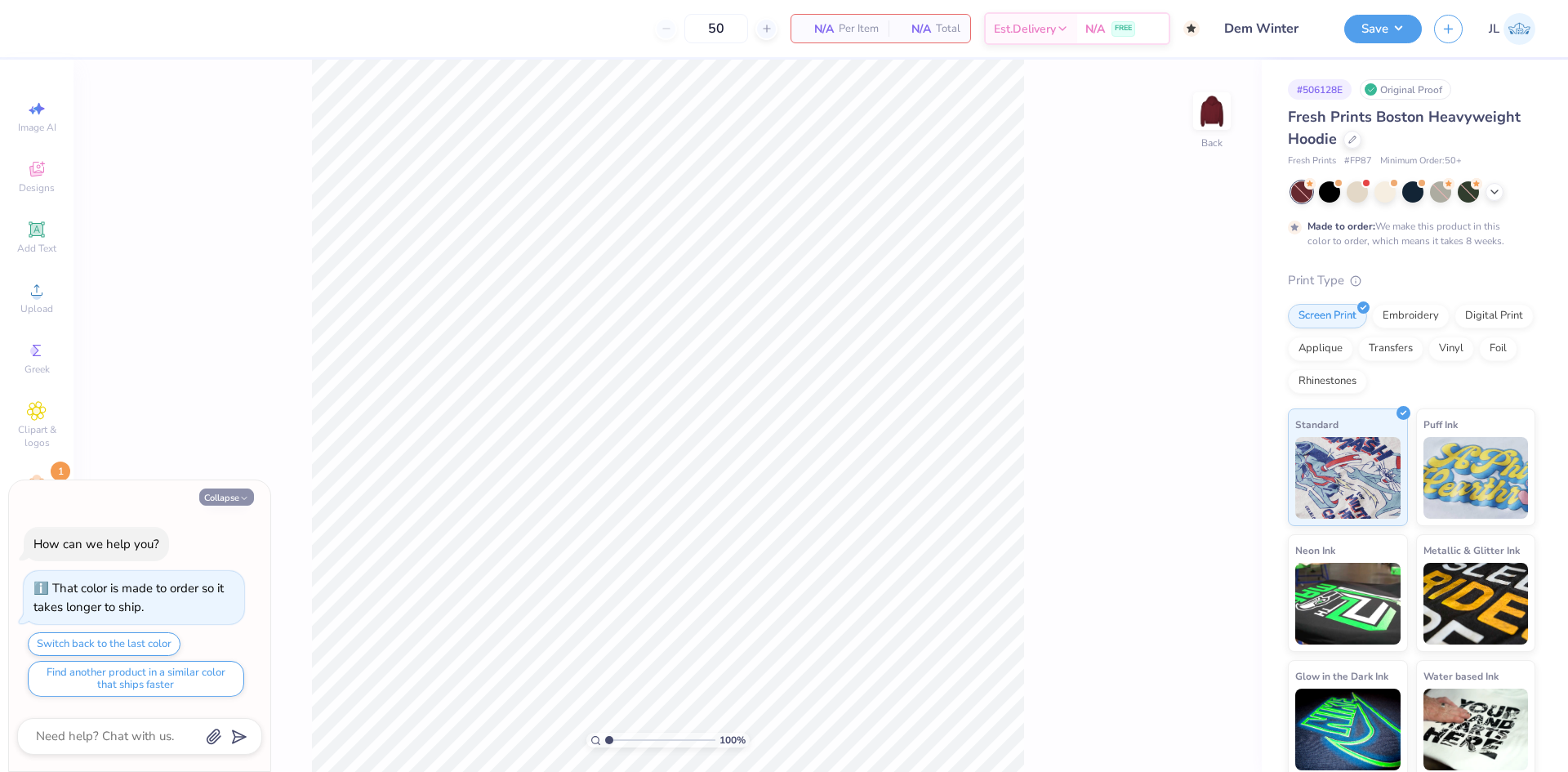
click at [237, 496] on button "Collapse" at bounding box center [226, 497] width 55 height 17
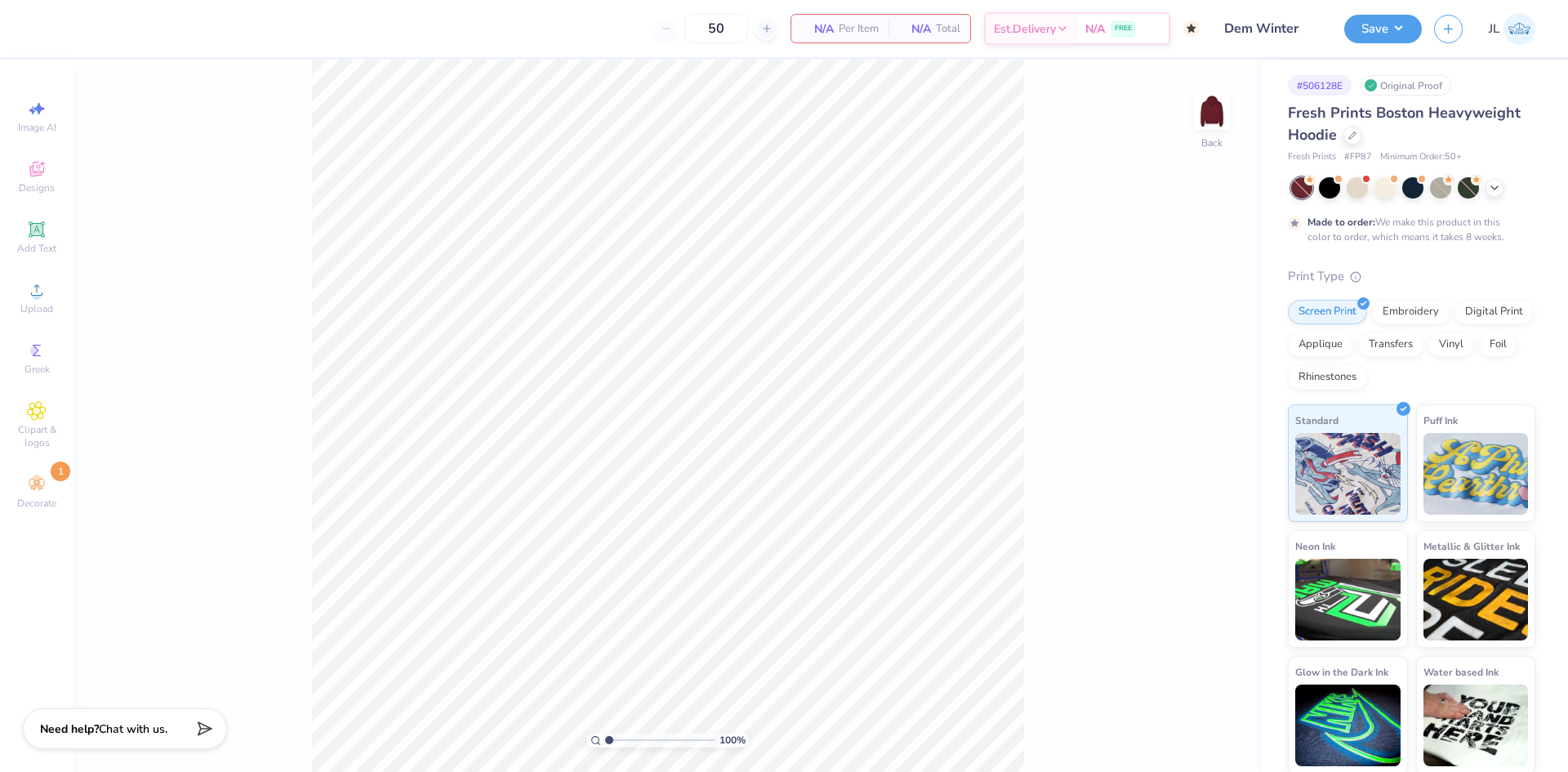
scroll to position [6, 0]
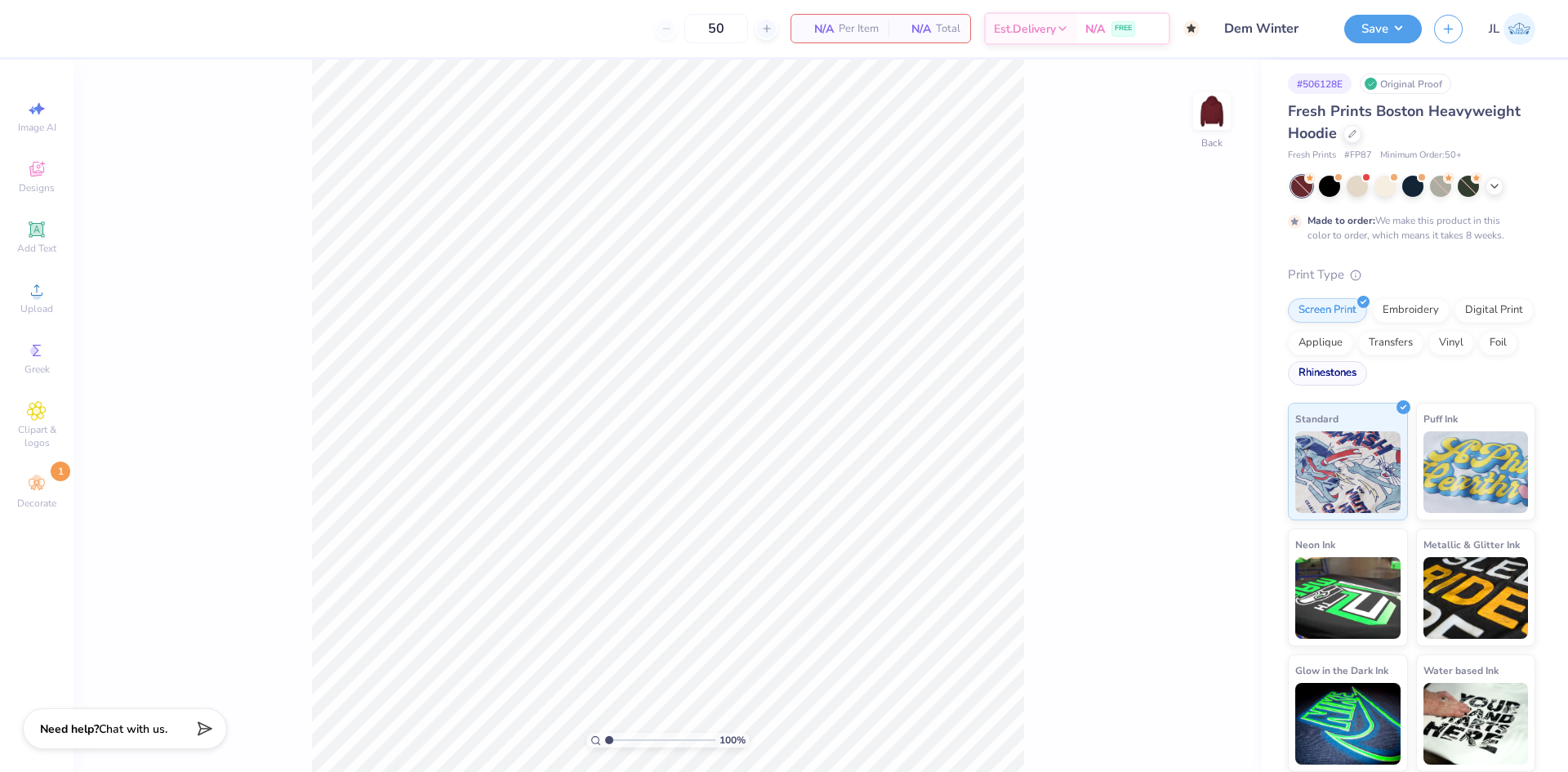
click at [1367, 375] on div "Rhinestones" at bounding box center [1328, 374] width 79 height 25
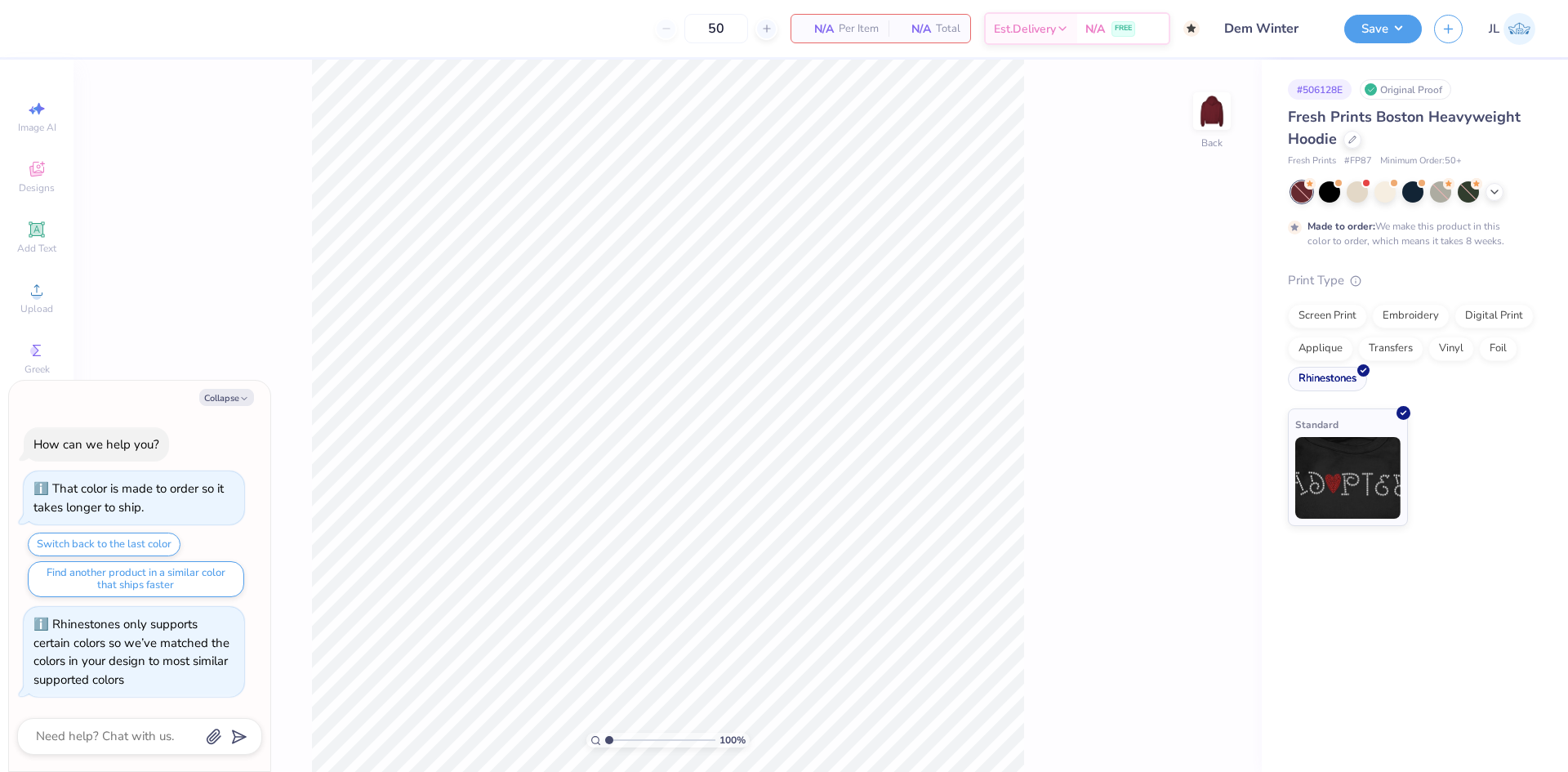
scroll to position [0, 0]
click at [1347, 341] on icon at bounding box center [1348, 338] width 7 height 7
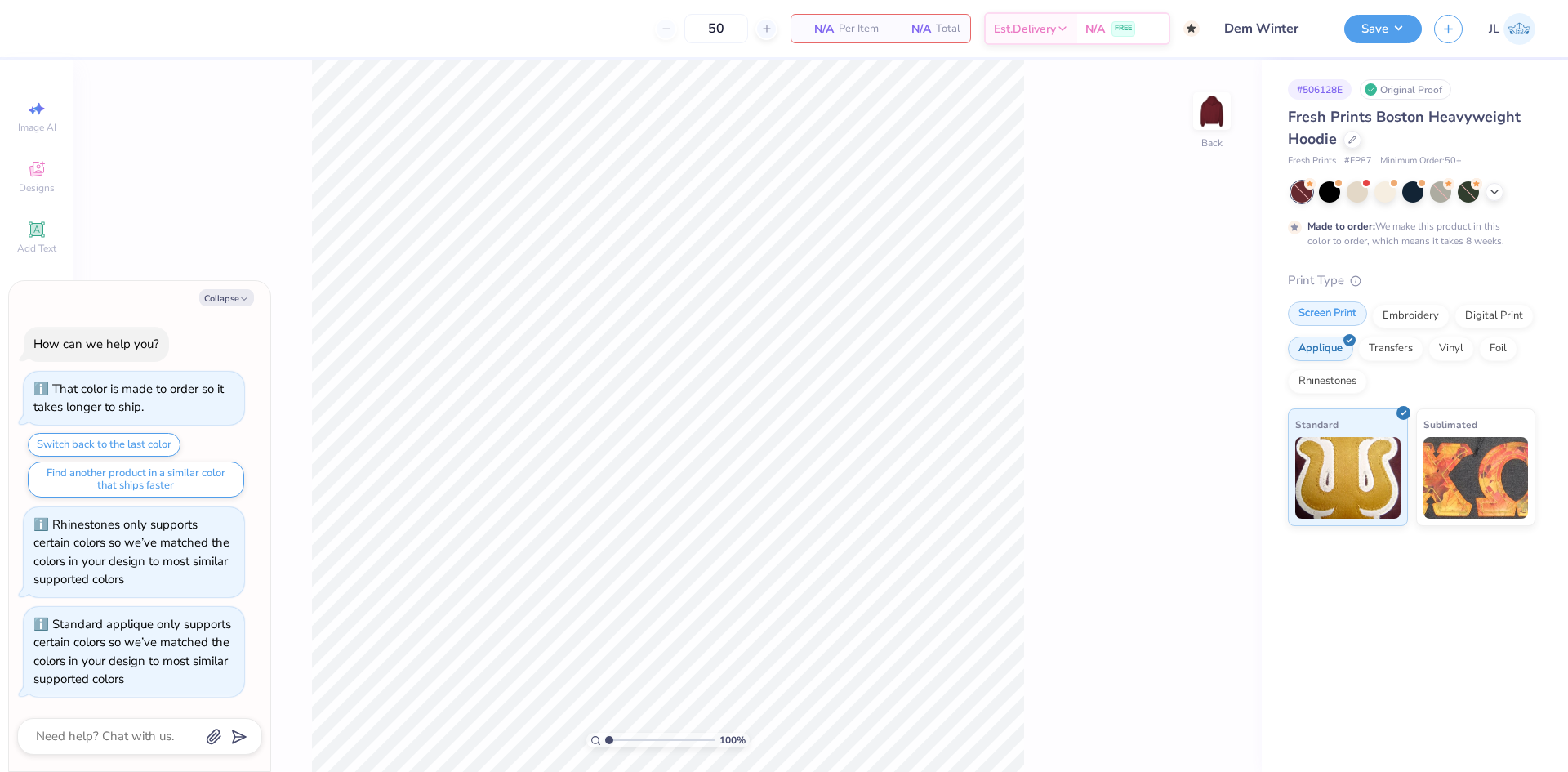
click at [1333, 315] on div "Screen Print" at bounding box center [1328, 314] width 79 height 25
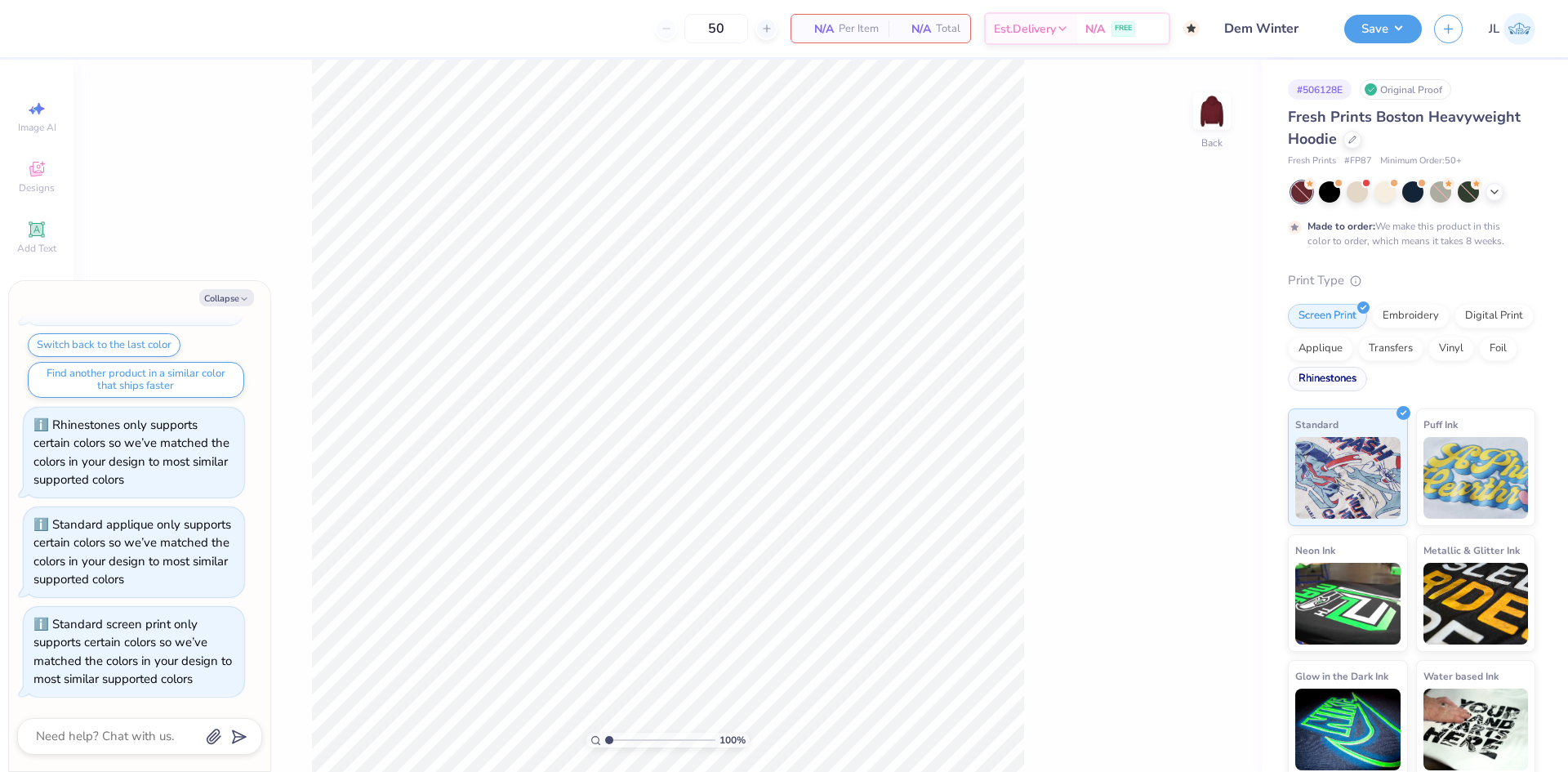
scroll to position [6, 0]
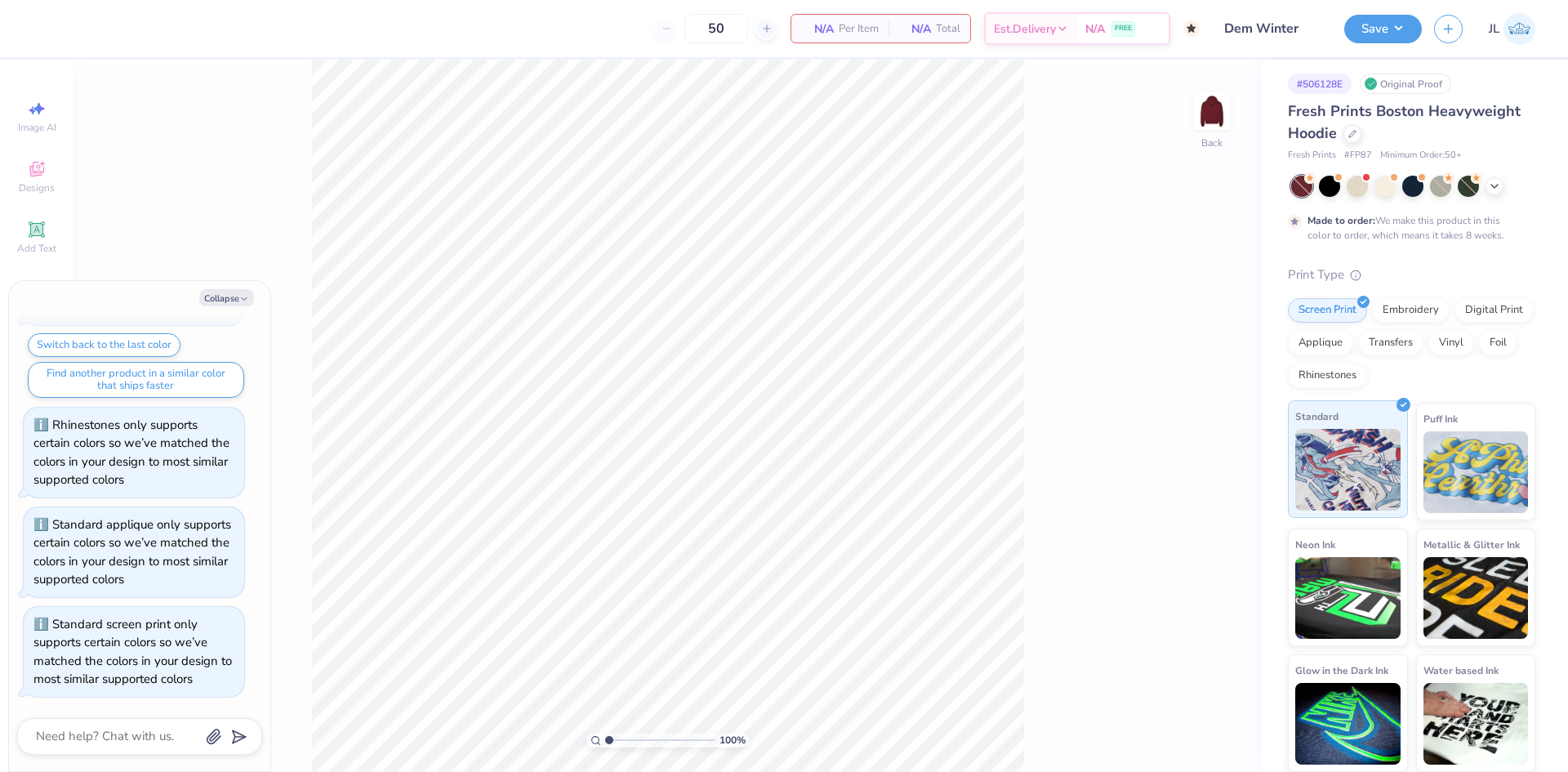
click at [1341, 460] on img at bounding box center [1348, 469] width 106 height 82
click at [240, 297] on icon "button" at bounding box center [245, 299] width 10 height 10
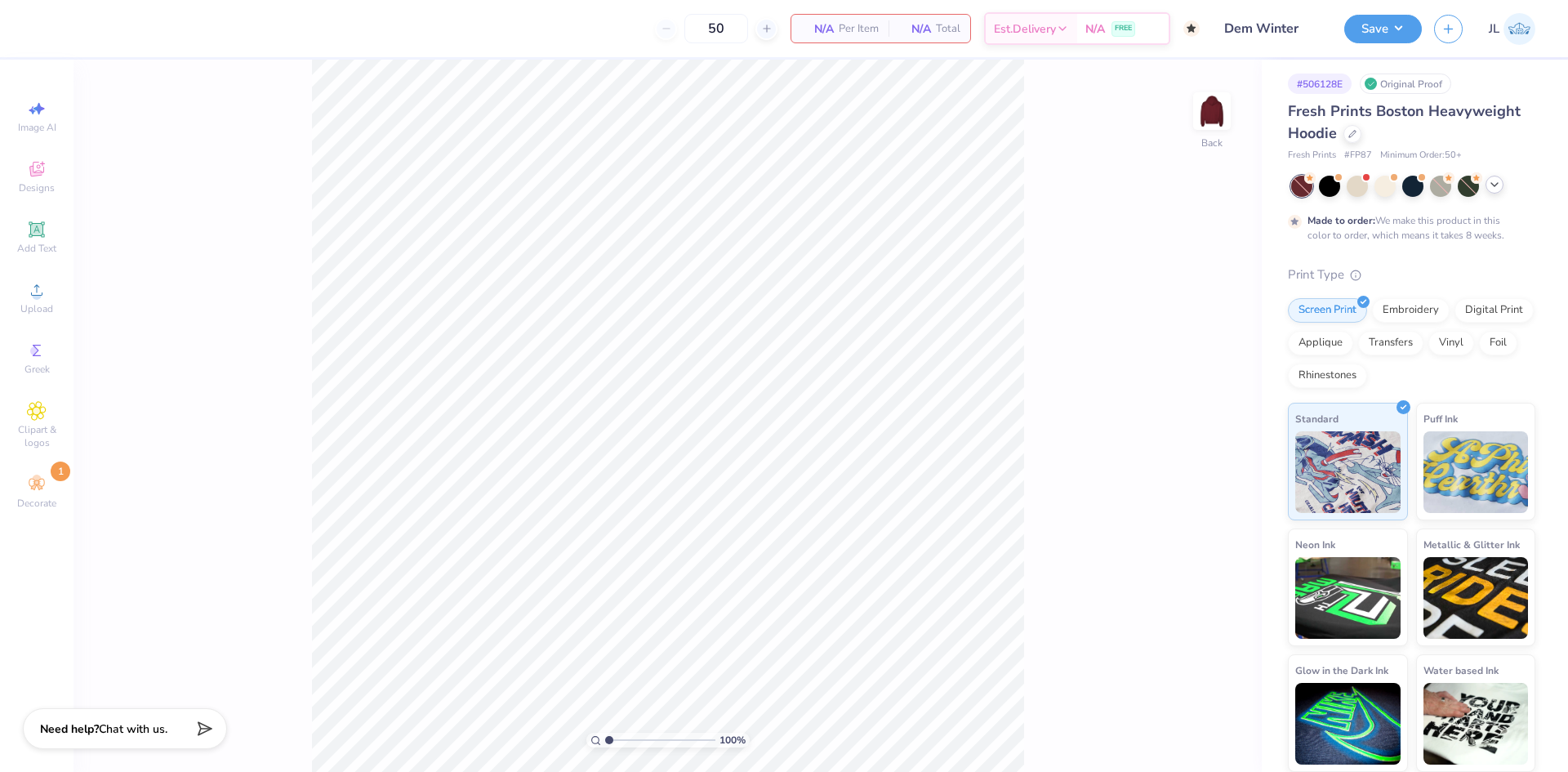
click at [1494, 182] on icon at bounding box center [1494, 184] width 13 height 13
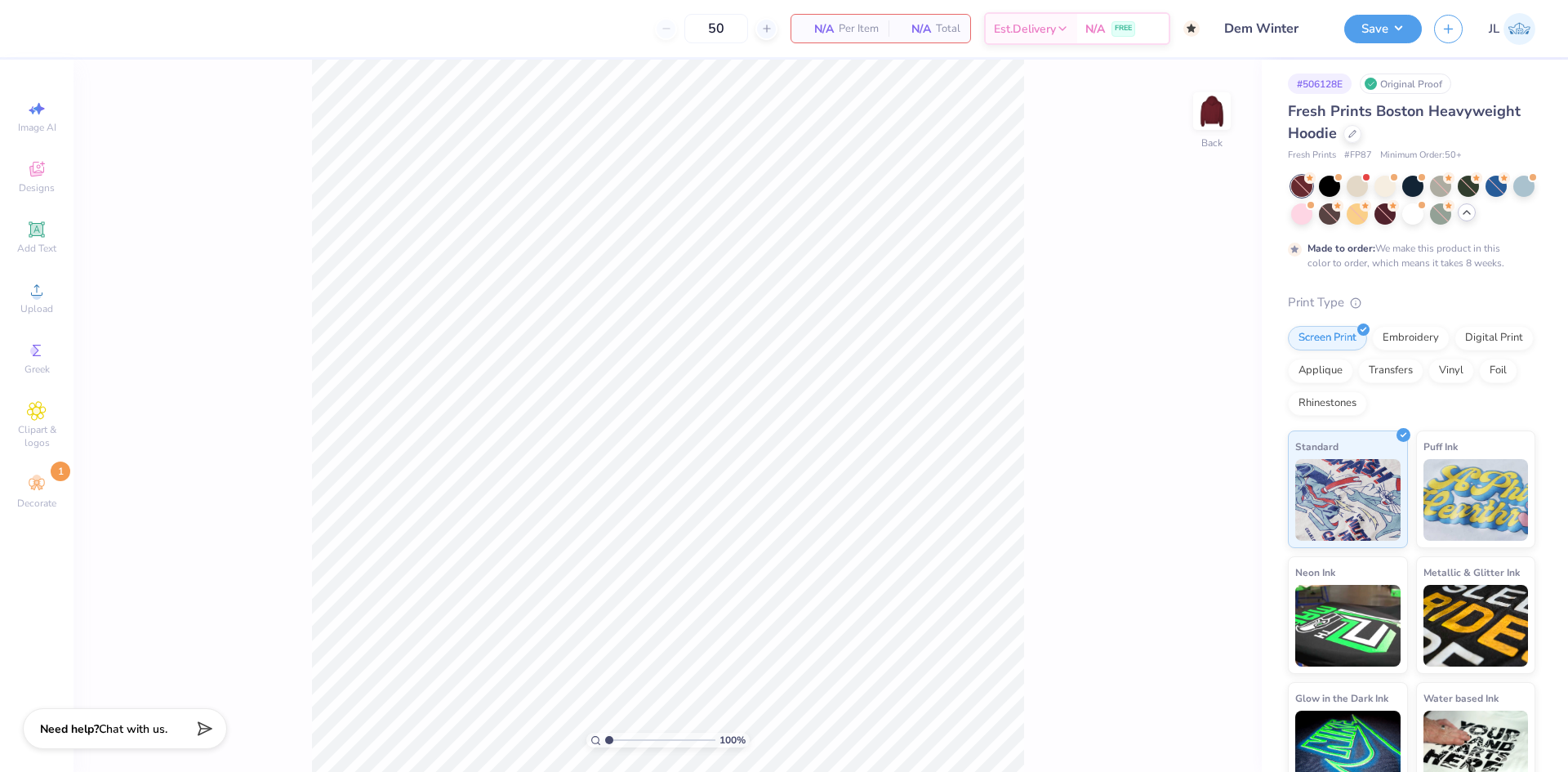
click at [1470, 213] on polyline at bounding box center [1466, 212] width 7 height 3
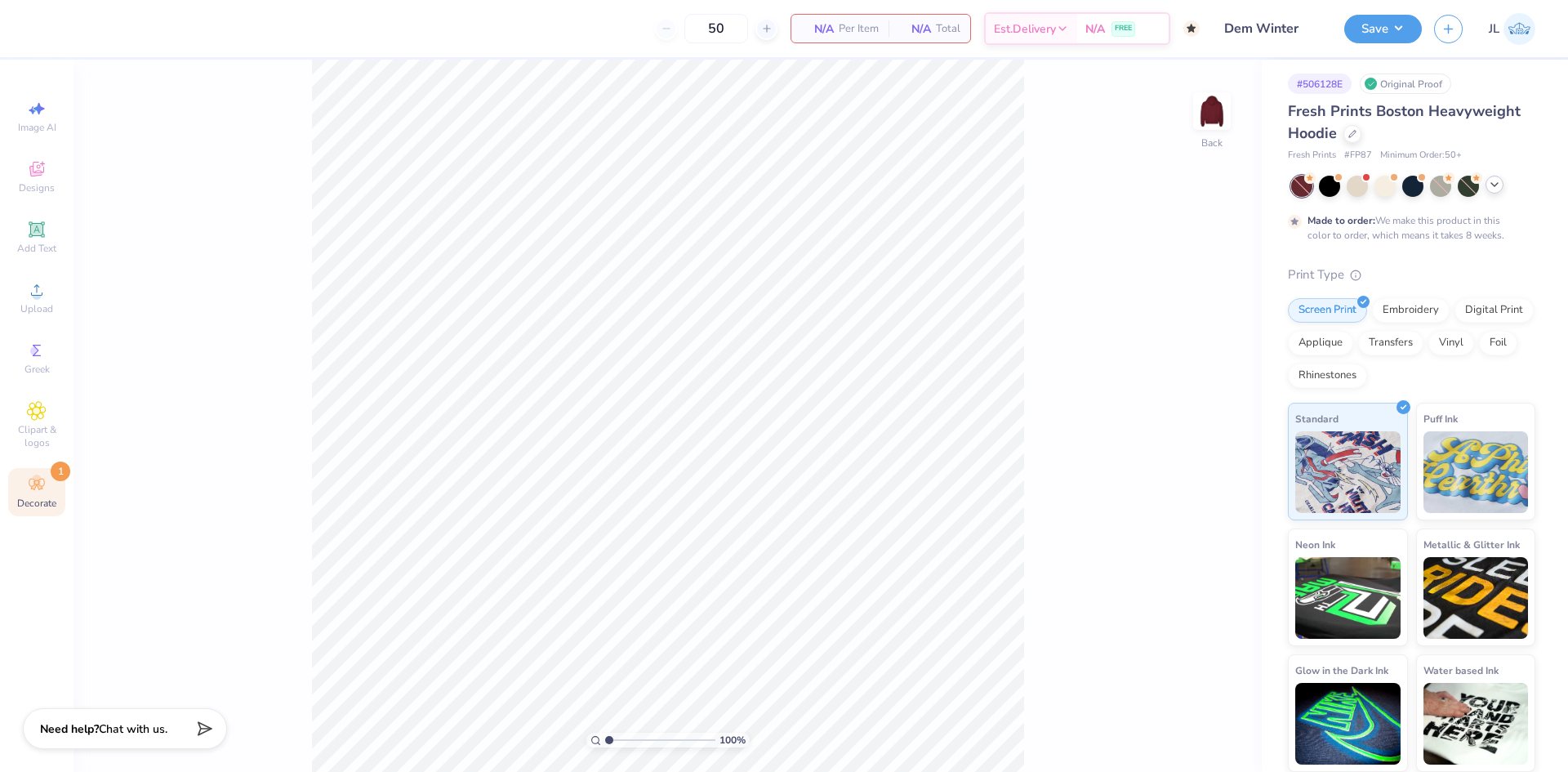
drag, startPoint x: 45, startPoint y: 490, endPoint x: 21, endPoint y: 489, distance: 24.0
click at [45, 489] on icon at bounding box center [37, 484] width 20 height 20
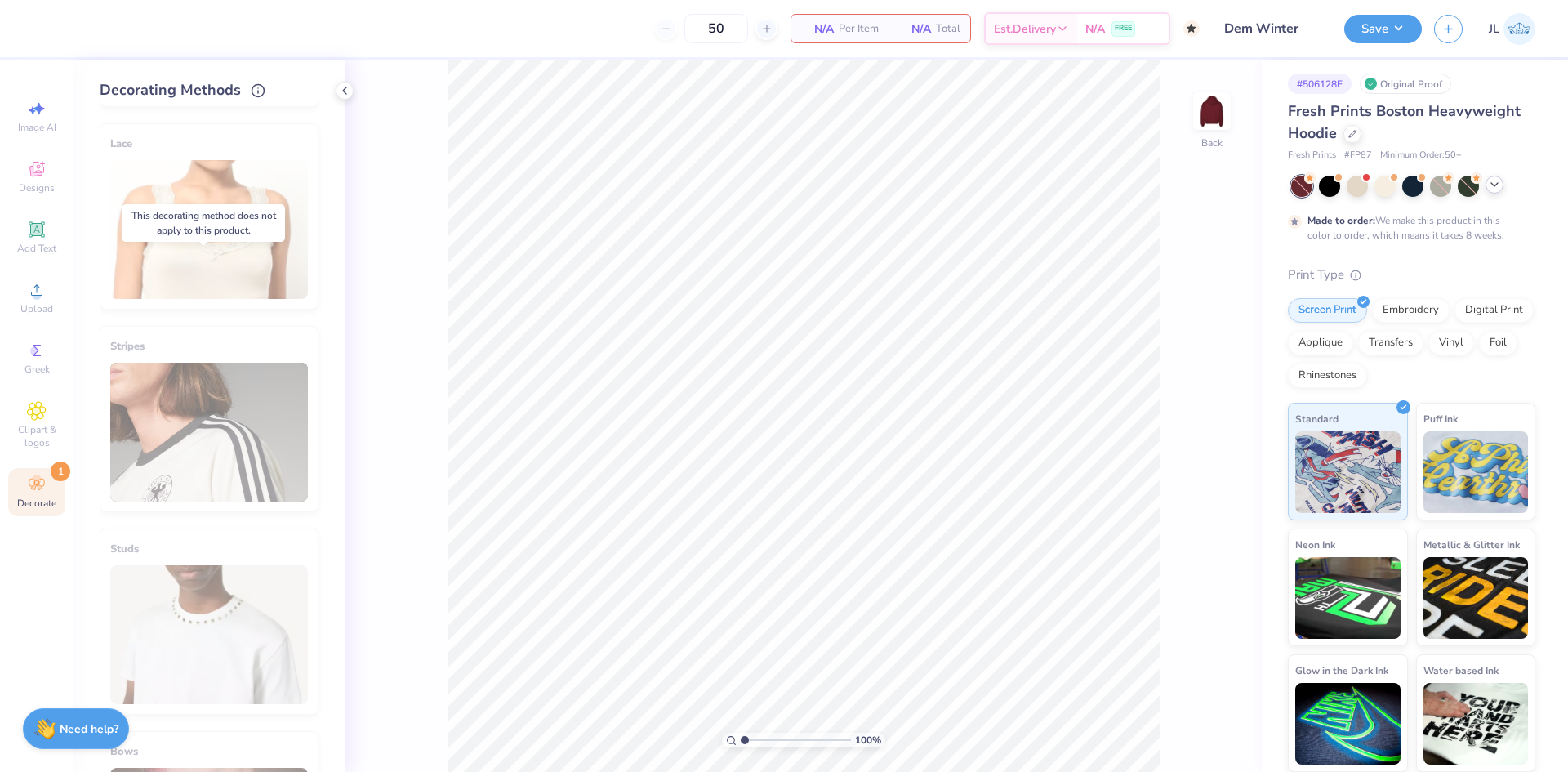
scroll to position [408, 0]
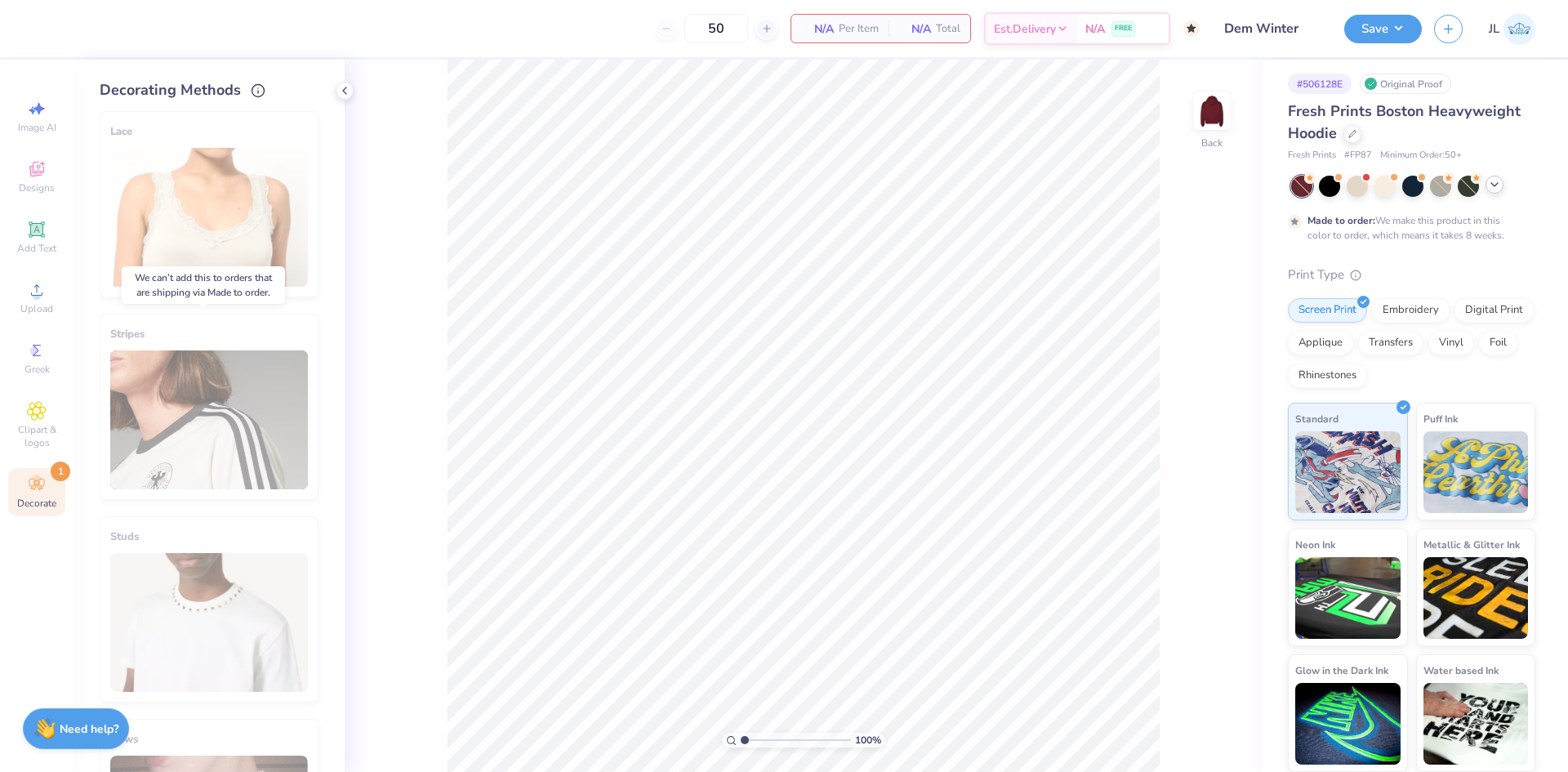
click at [215, 454] on div "Stripes" at bounding box center [209, 407] width 219 height 186
click at [184, 454] on div "Stripes" at bounding box center [209, 407] width 219 height 186
click at [1358, 185] on div at bounding box center [1357, 185] width 21 height 21
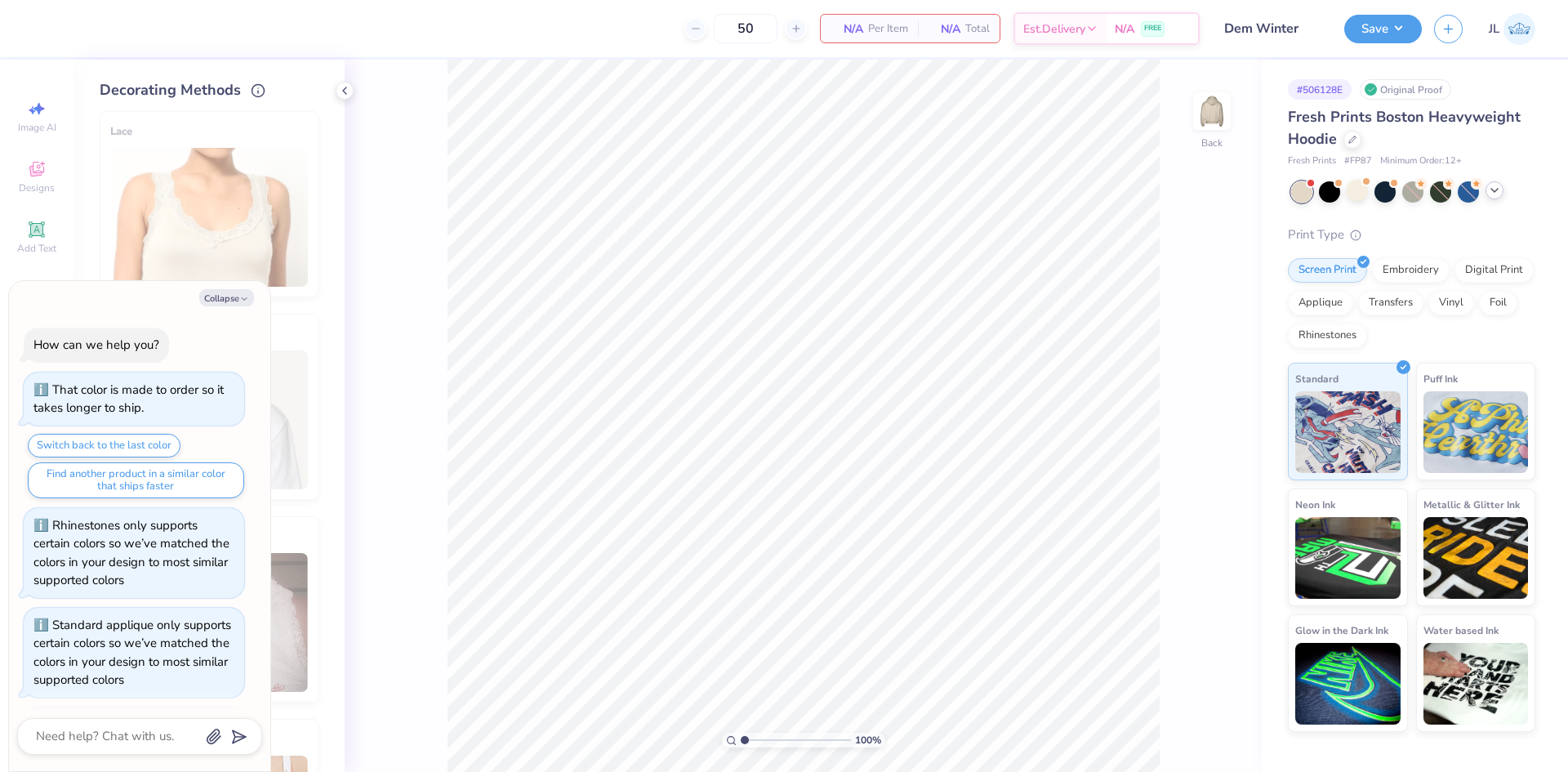
scroll to position [679, 0]
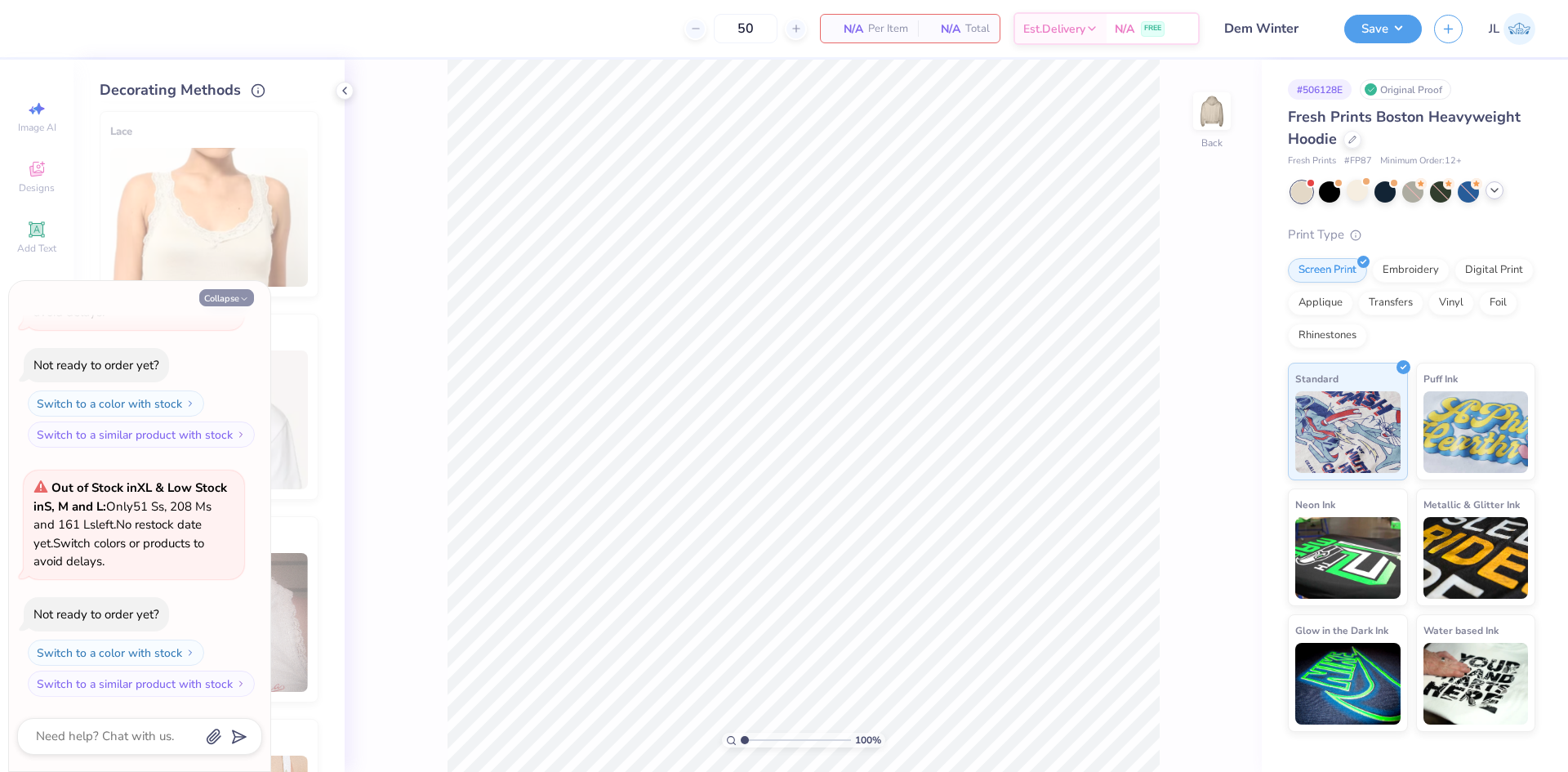
click at [232, 306] on button "Collapse" at bounding box center [226, 298] width 55 height 17
type textarea "x"
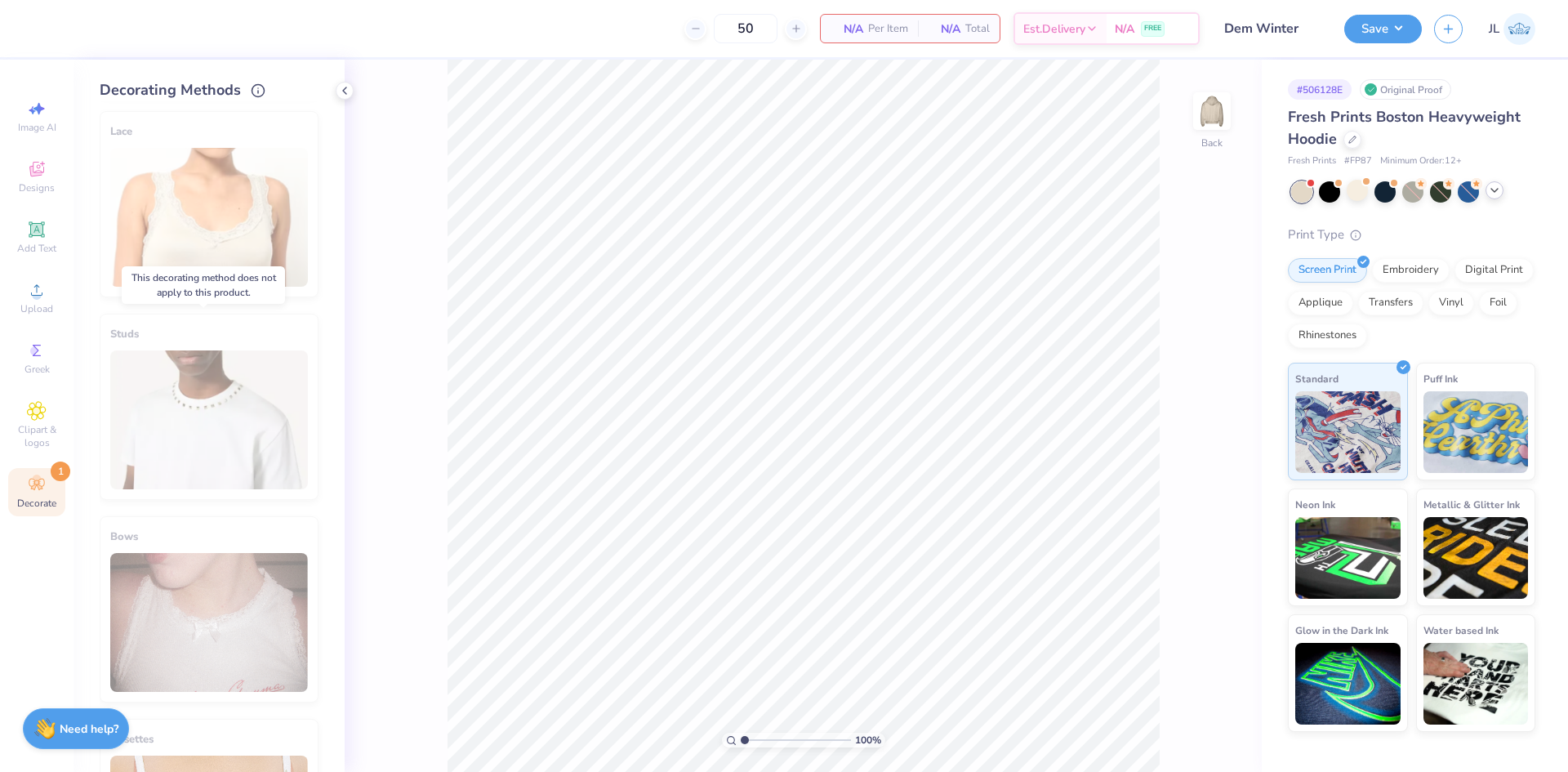
click at [189, 362] on div "Studs" at bounding box center [209, 407] width 219 height 186
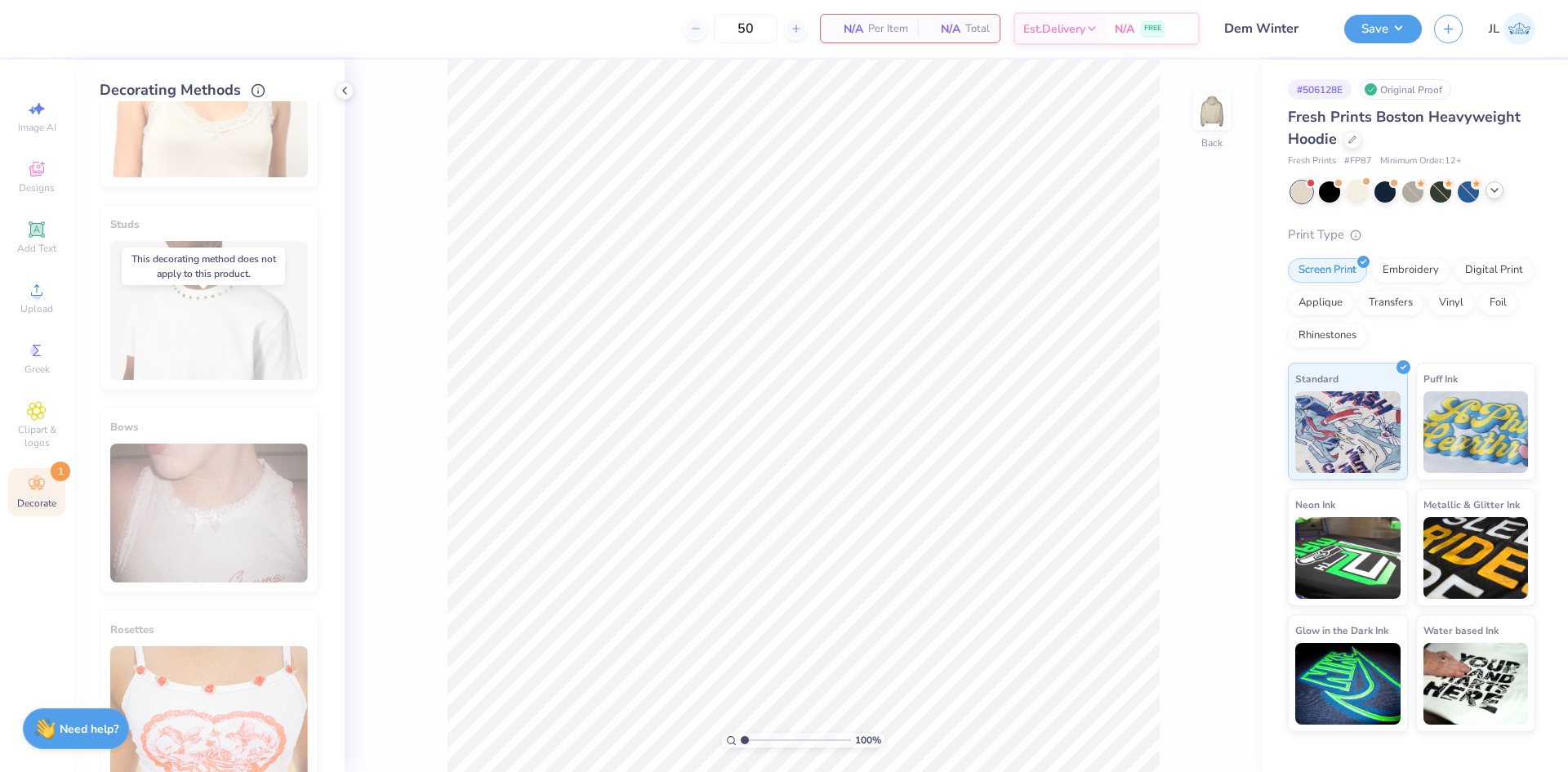
scroll to position [760, 0]
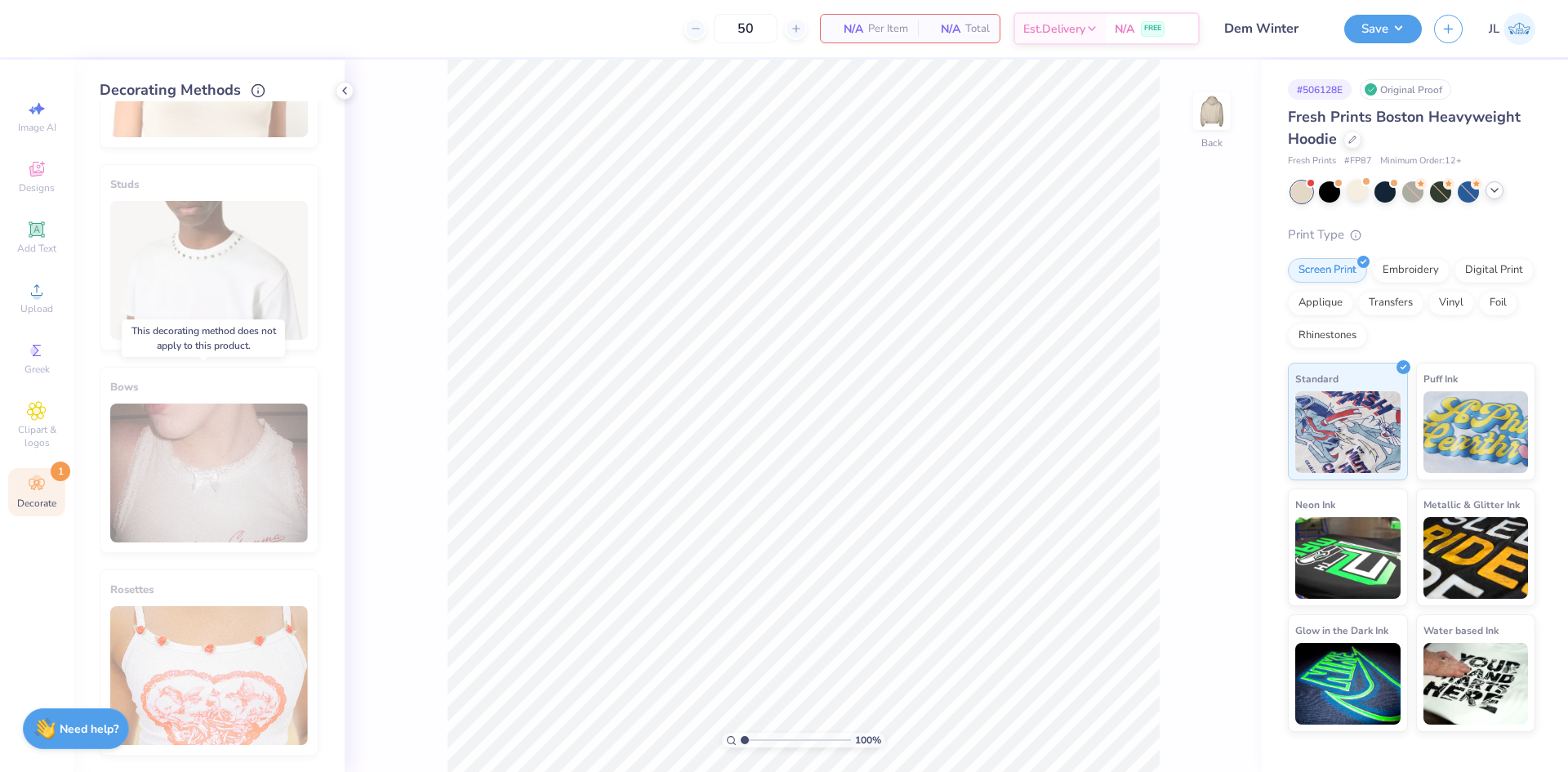
click at [227, 432] on div "Bows" at bounding box center [209, 460] width 219 height 186
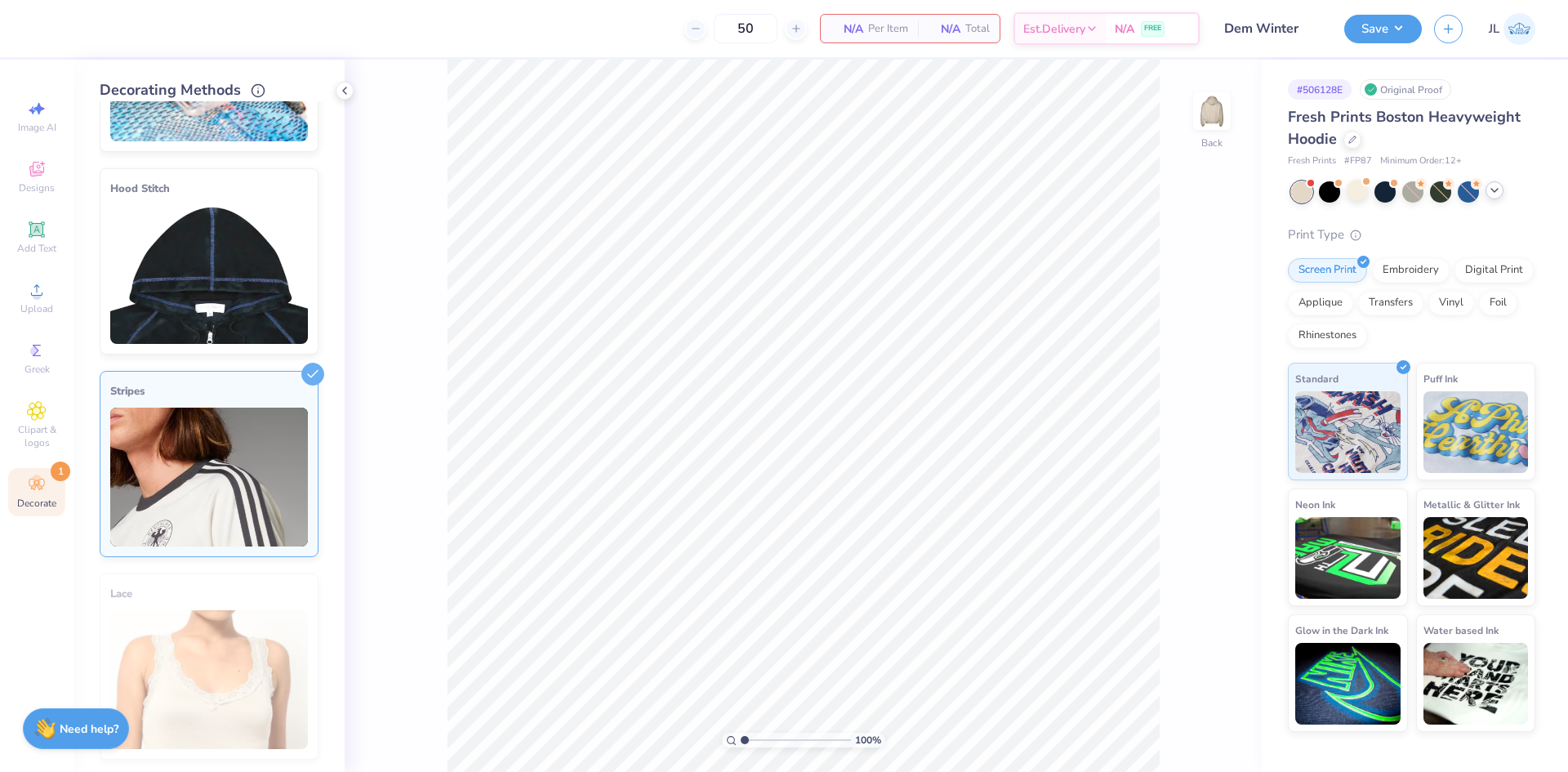
scroll to position [188, 0]
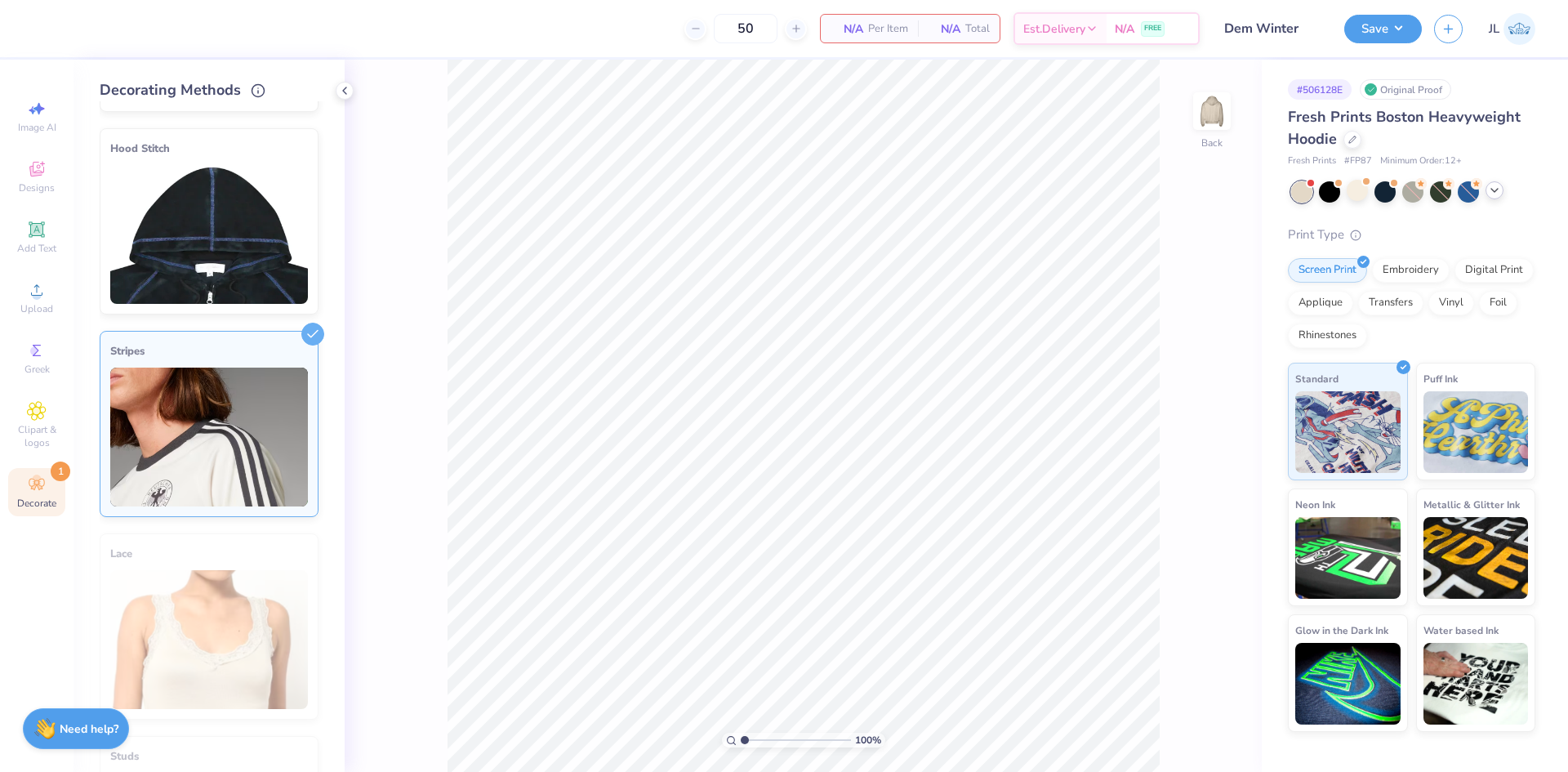
click at [203, 427] on img at bounding box center [208, 437] width 197 height 139
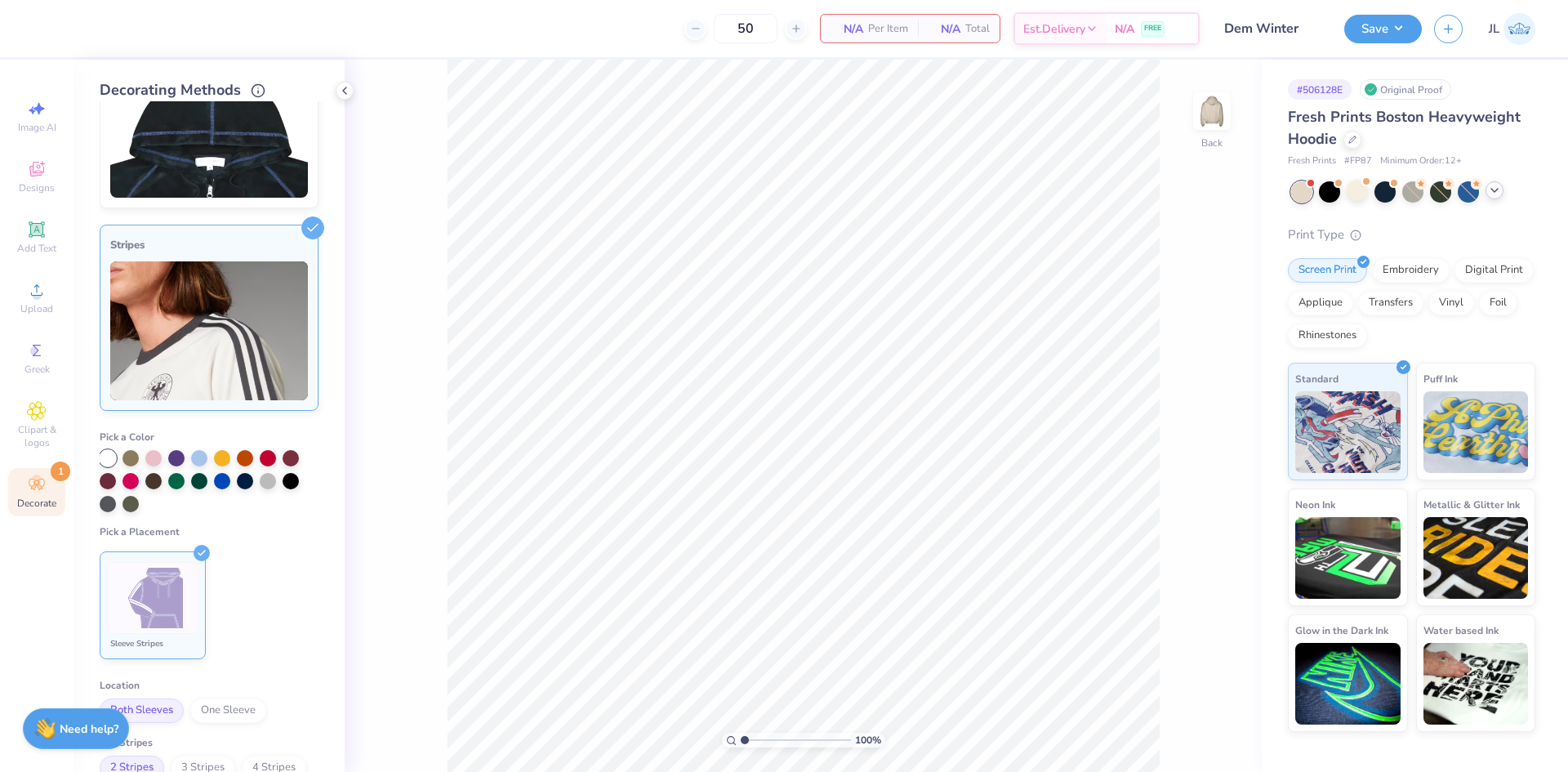
scroll to position [270, 0]
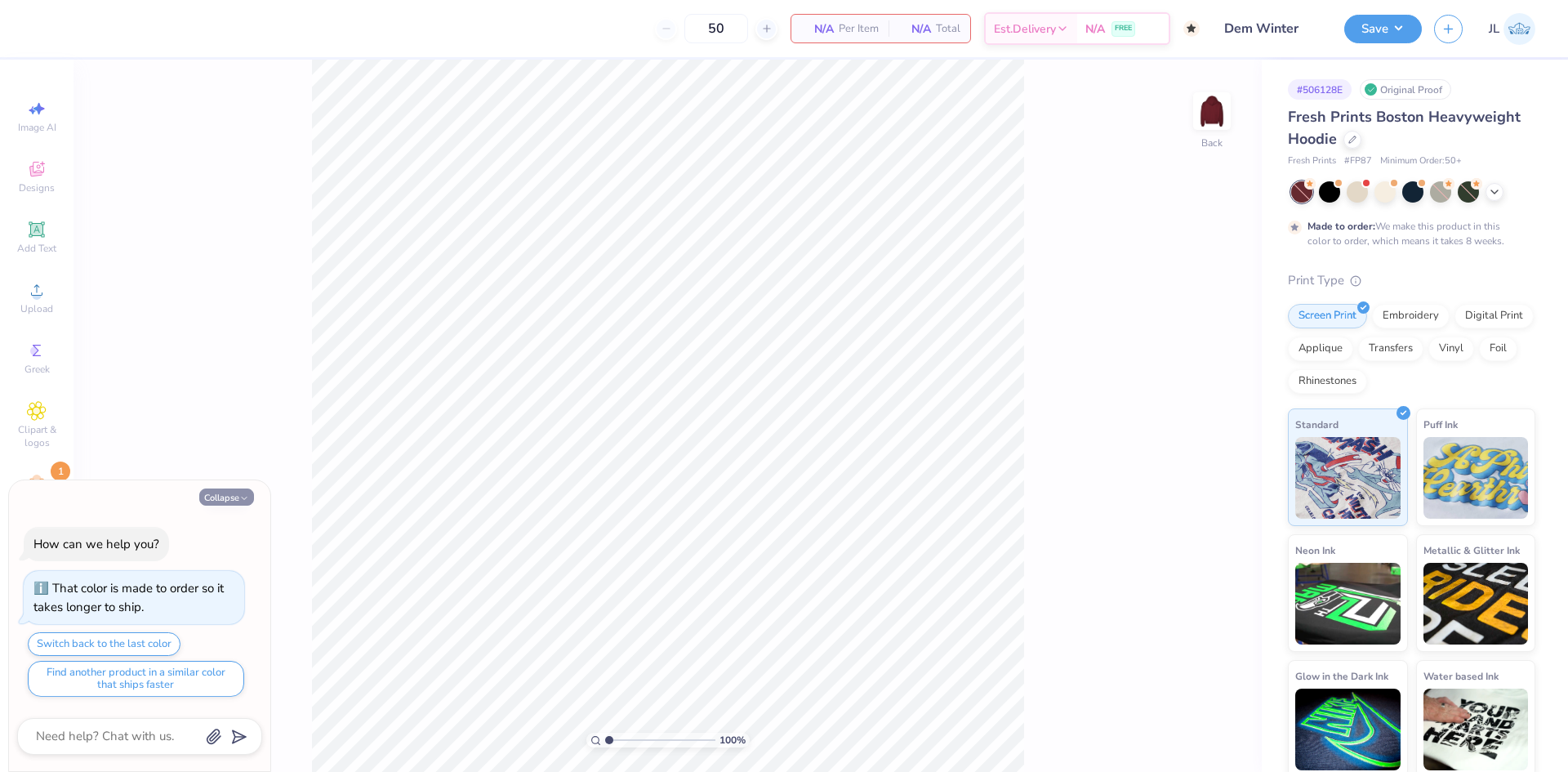
drag, startPoint x: 232, startPoint y: 492, endPoint x: 216, endPoint y: 488, distance: 16.5
click at [232, 491] on button "Collapse" at bounding box center [226, 497] width 55 height 17
type textarea "x"
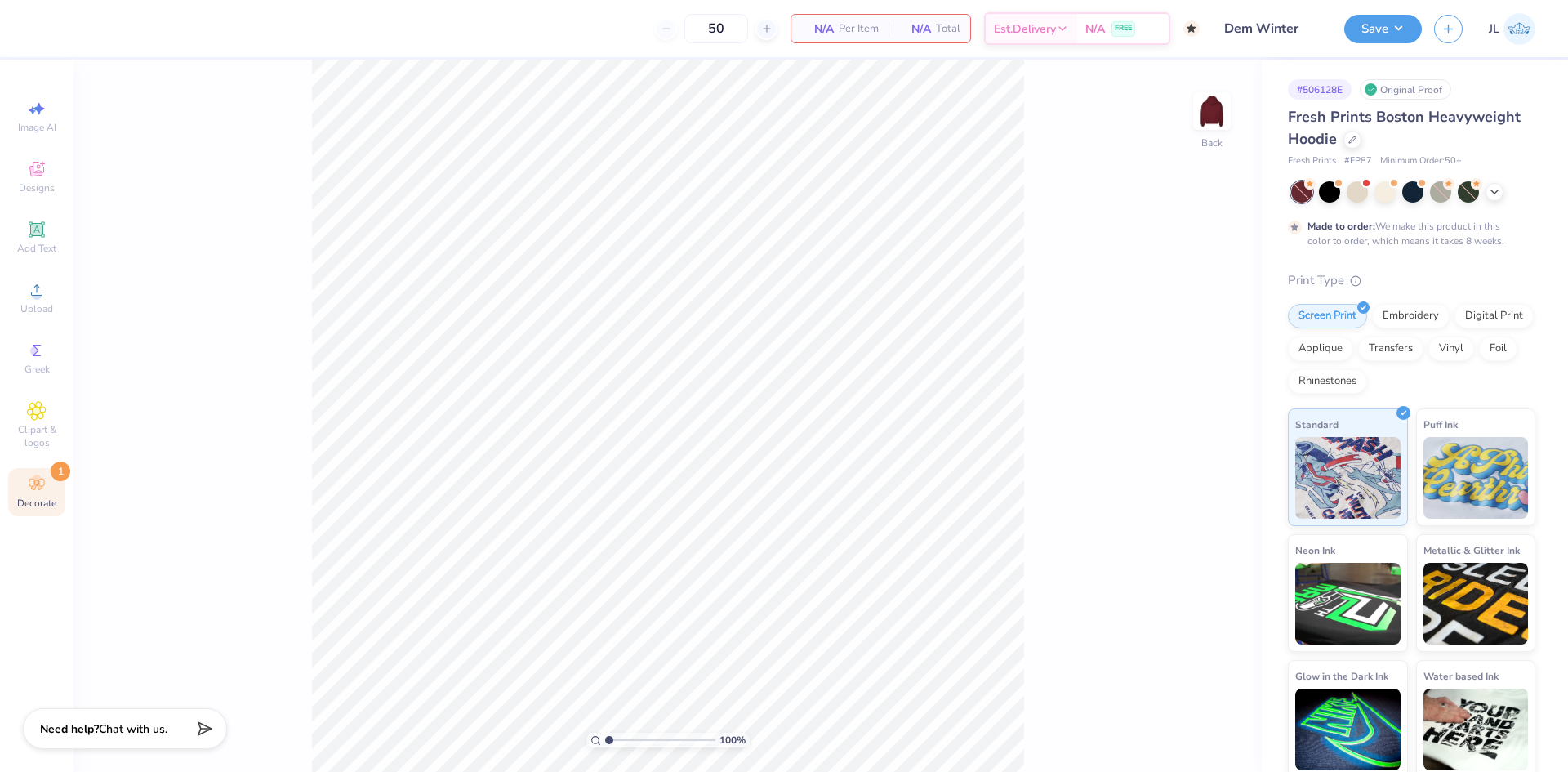
click at [22, 507] on span "Decorate" at bounding box center [36, 503] width 39 height 13
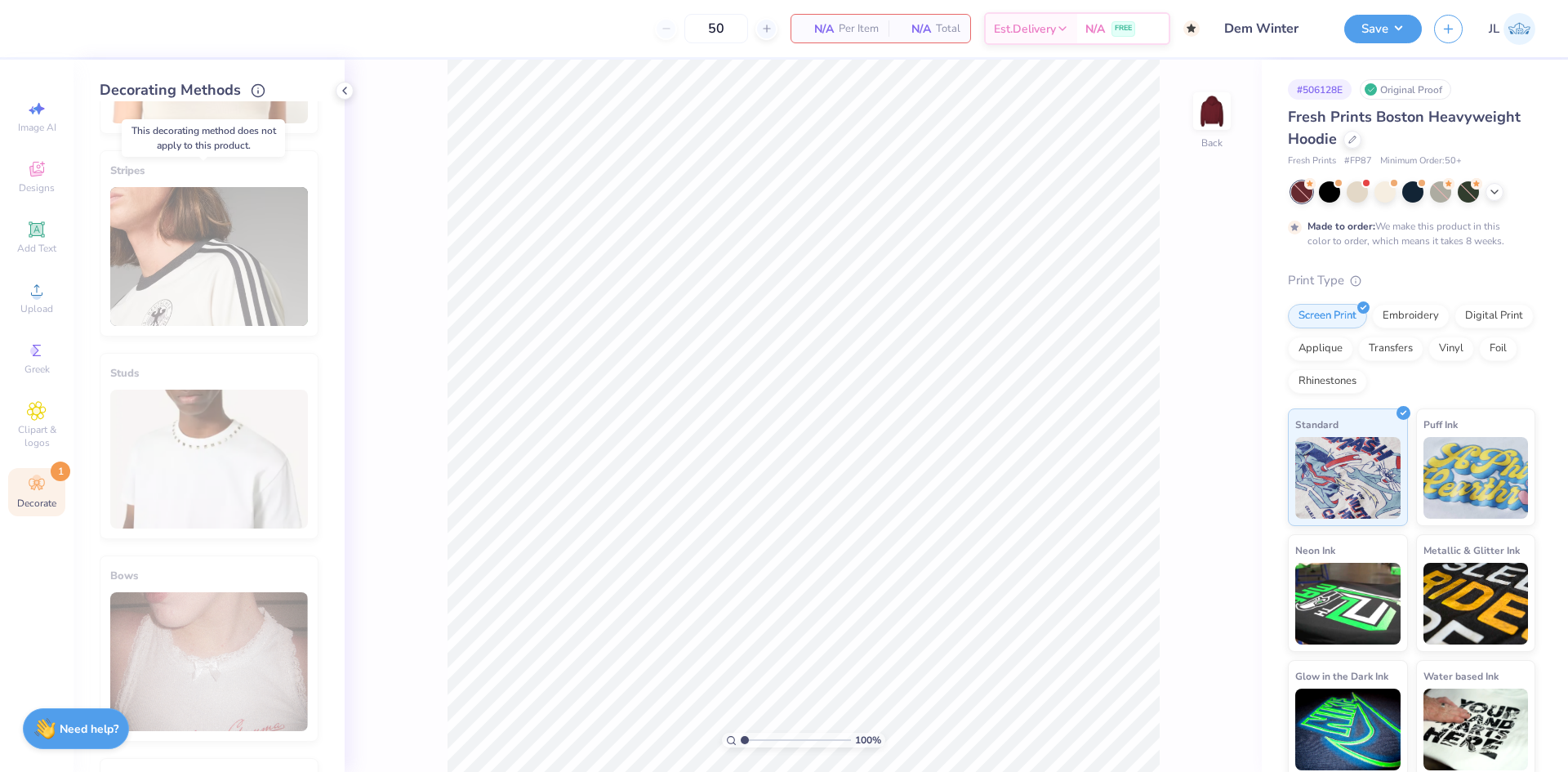
scroll to position [516, 0]
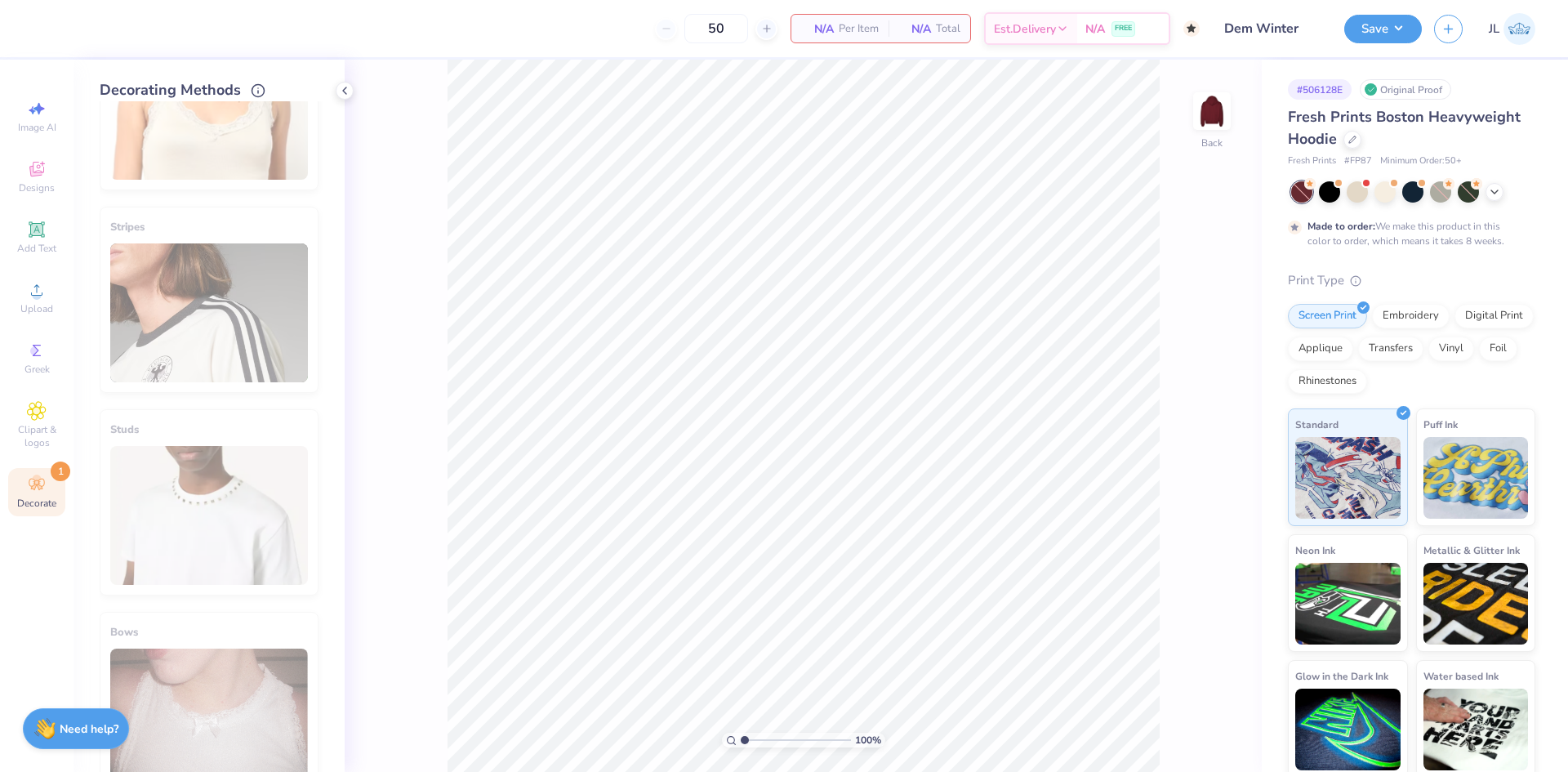
click at [176, 311] on div "Stripes" at bounding box center [209, 299] width 219 height 186
